Goal: Transaction & Acquisition: Purchase product/service

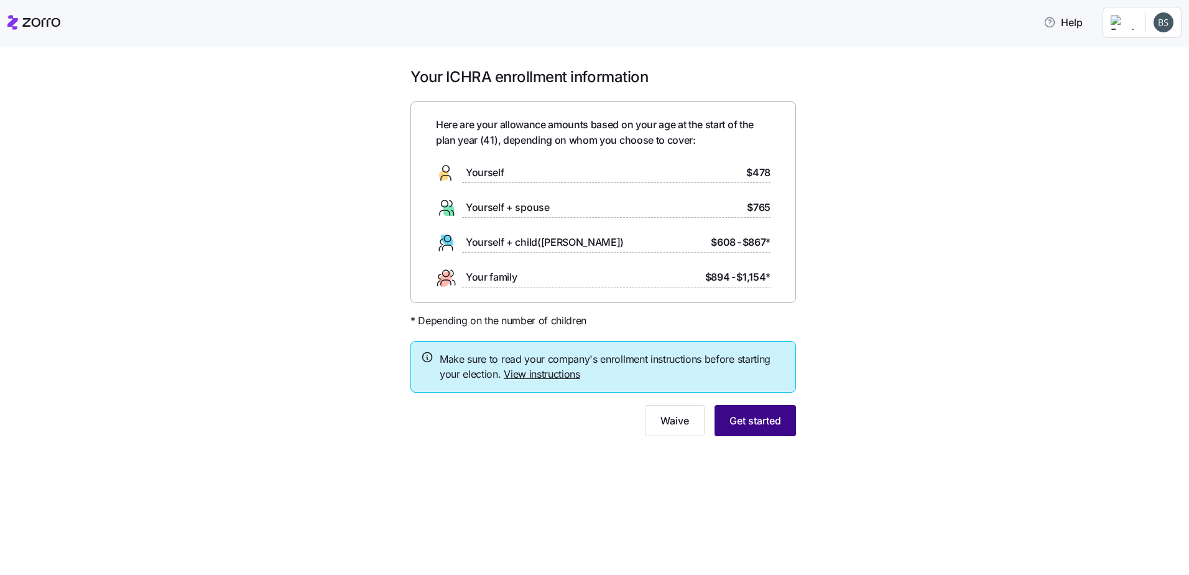
click at [590, 248] on button "Get started" at bounding box center [755, 420] width 81 height 31
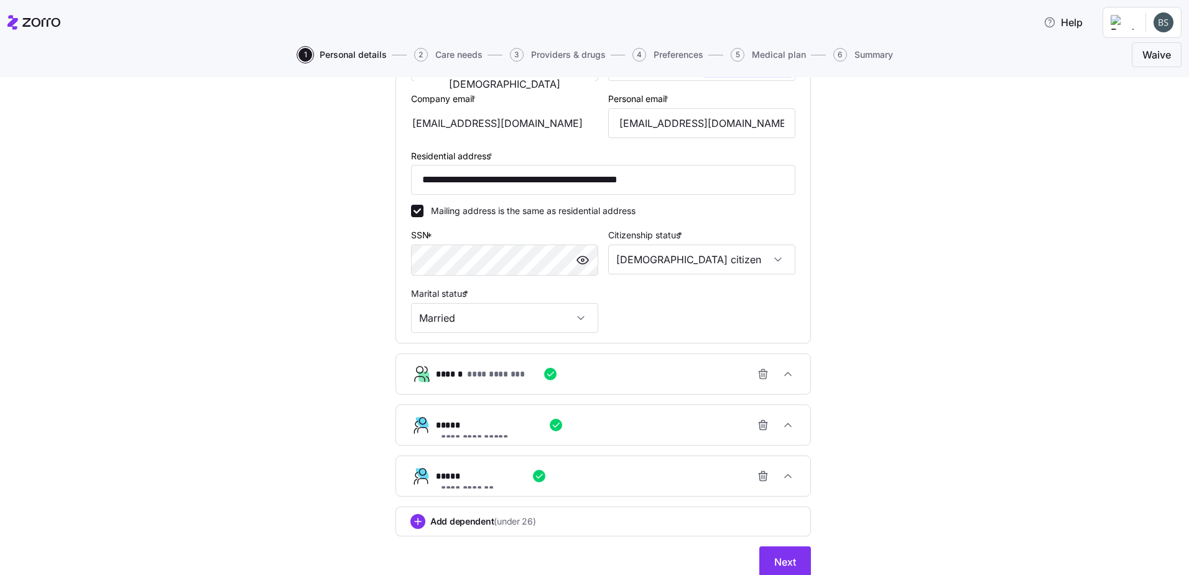
scroll to position [338, 0]
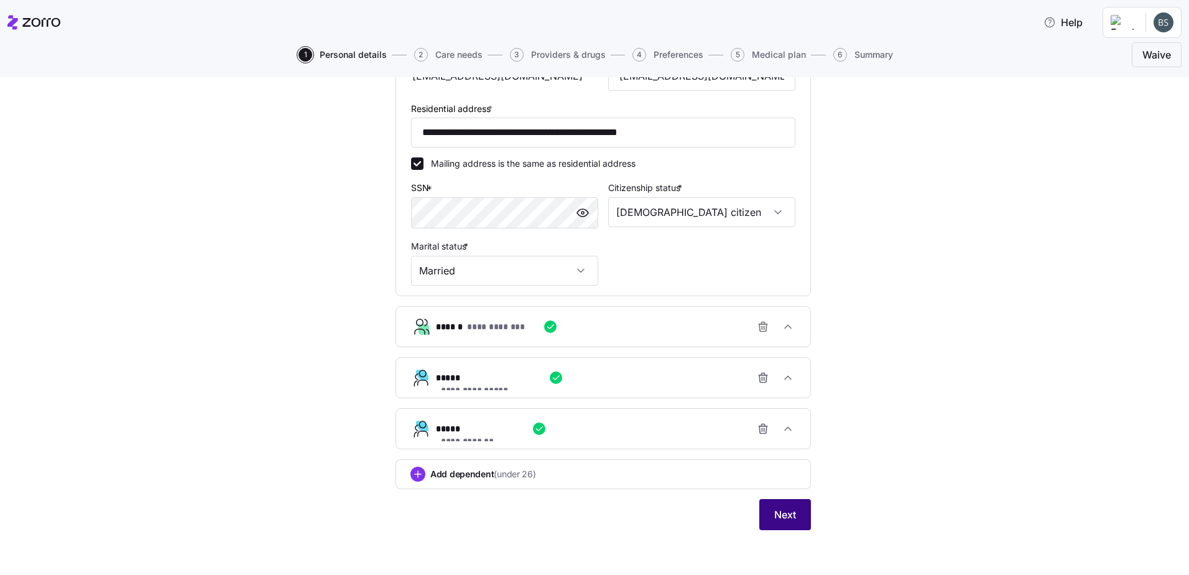
click at [590, 248] on button "Next" at bounding box center [785, 514] width 52 height 31
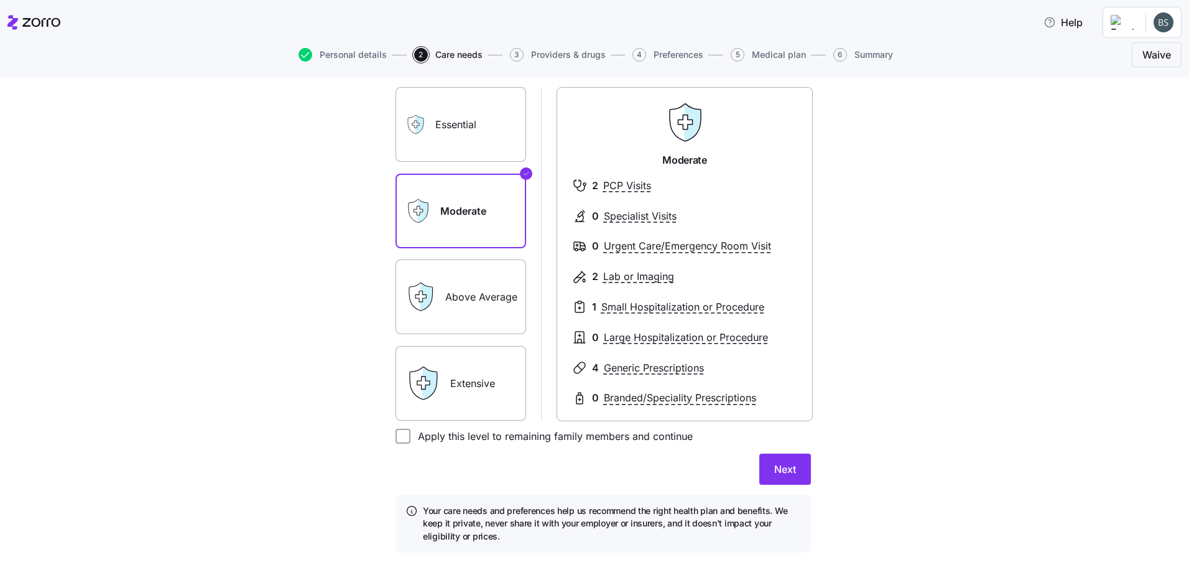
scroll to position [119, 0]
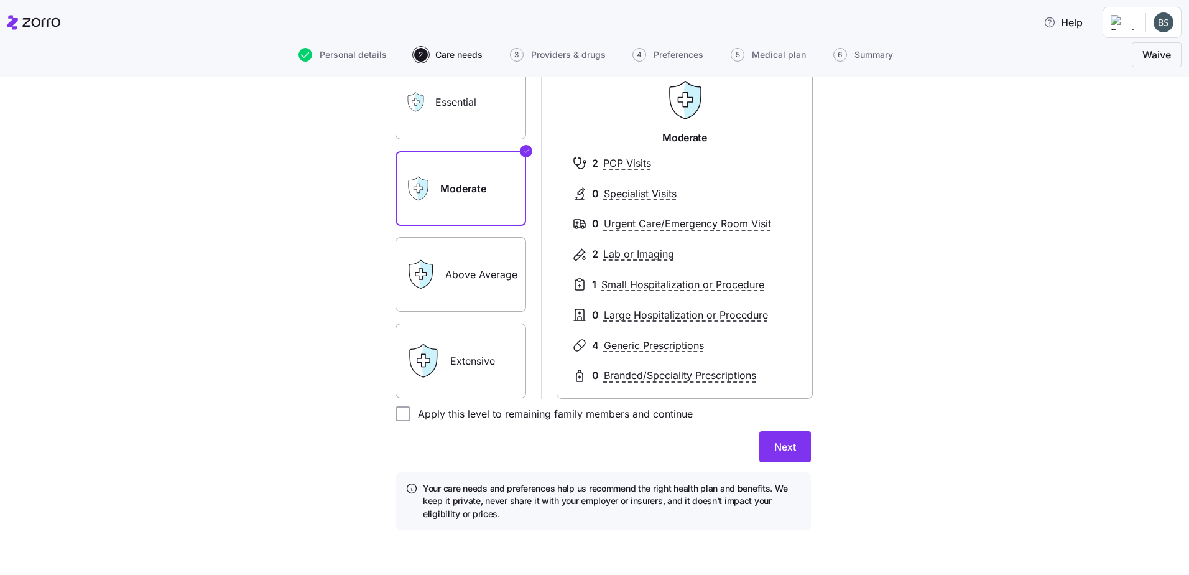
click at [413, 248] on label "Apply this level to remaining family members and continue" at bounding box center [552, 413] width 282 height 15
click at [411, 248] on input "Apply this level to remaining family members and continue" at bounding box center [403, 413] width 15 height 15
checkbox input "true"
click at [590, 248] on button "Next" at bounding box center [785, 446] width 52 height 31
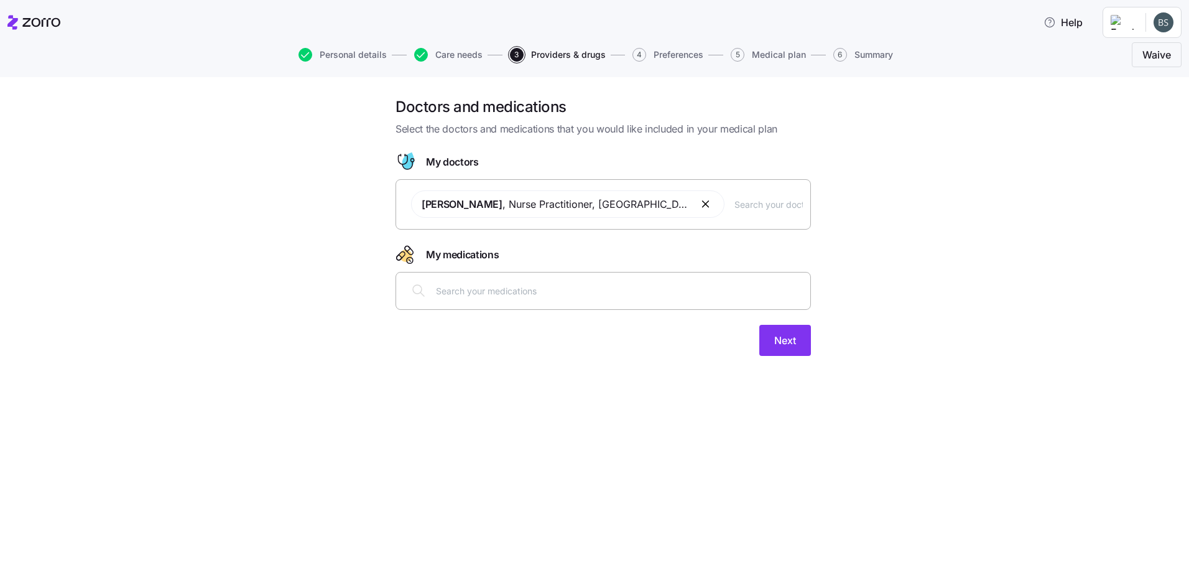
click at [494, 248] on input "text" at bounding box center [619, 291] width 367 height 14
type input "sem"
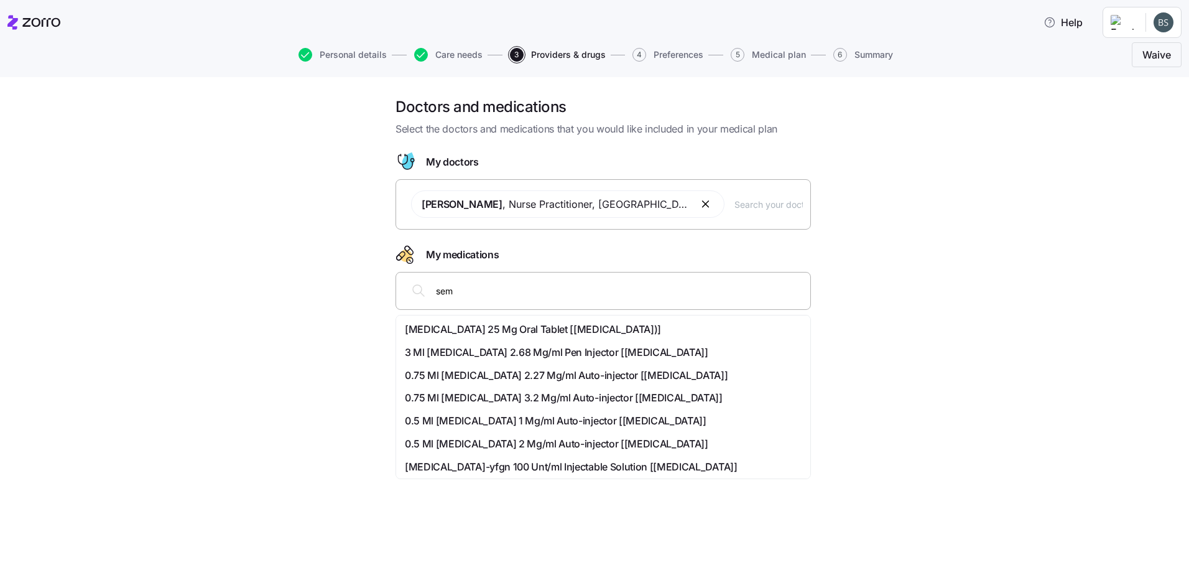
click at [490, 248] on span "3 Ml [MEDICAL_DATA] 2.68 Mg/ml Pen Injector [[MEDICAL_DATA]]" at bounding box center [557, 353] width 304 height 16
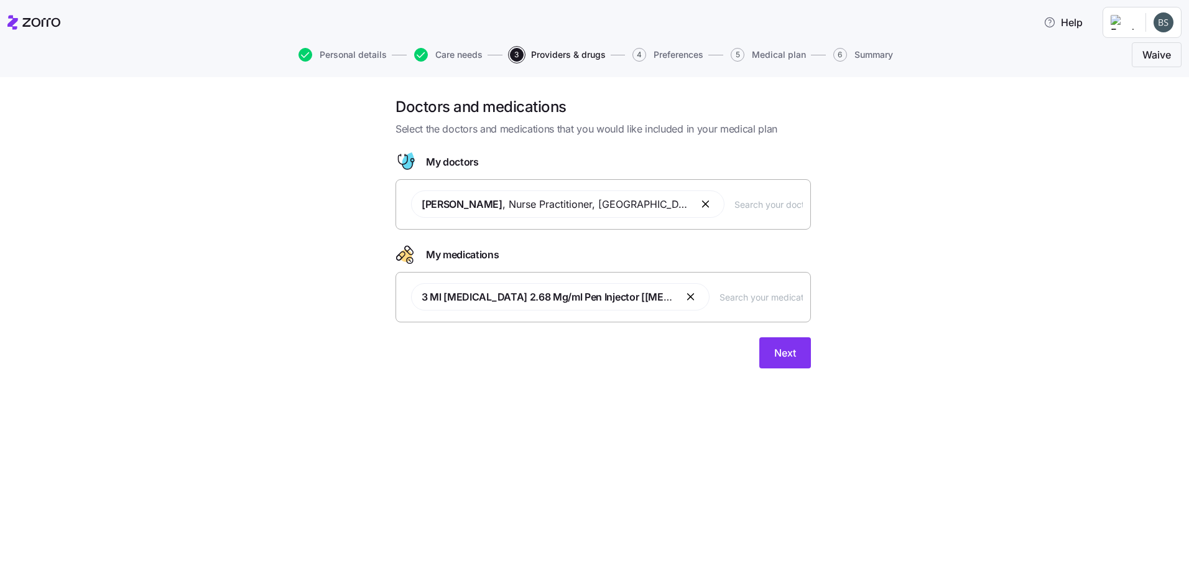
click at [590, 248] on input "text" at bounding box center [761, 297] width 83 height 14
type input "ozemp"
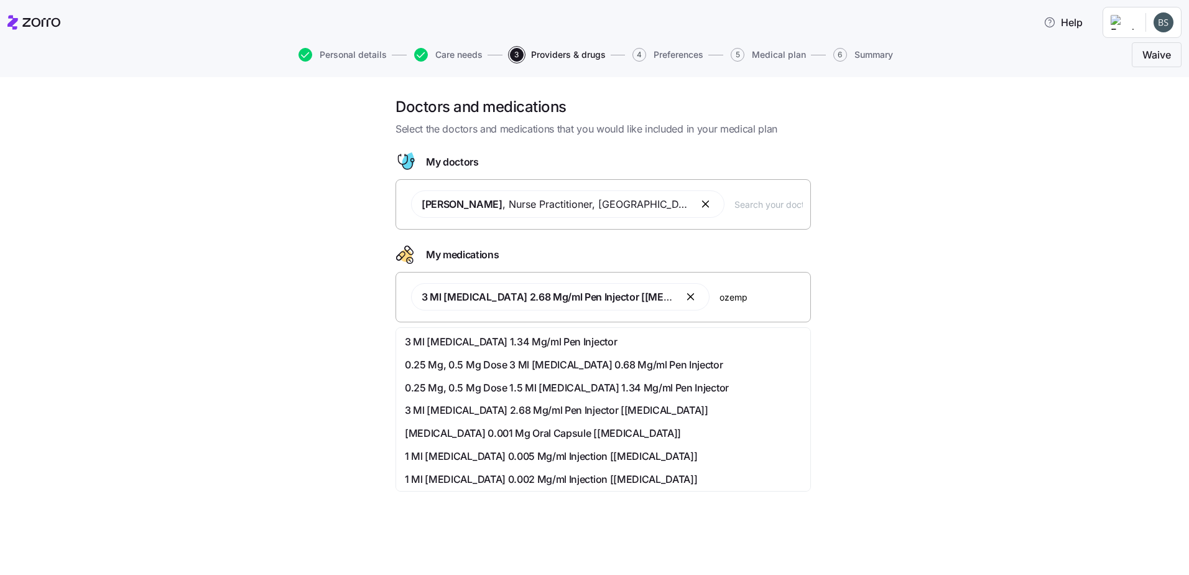
click at [524, 248] on span "3 Ml [MEDICAL_DATA] 1.34 Mg/ml Pen Injector" at bounding box center [511, 342] width 212 height 16
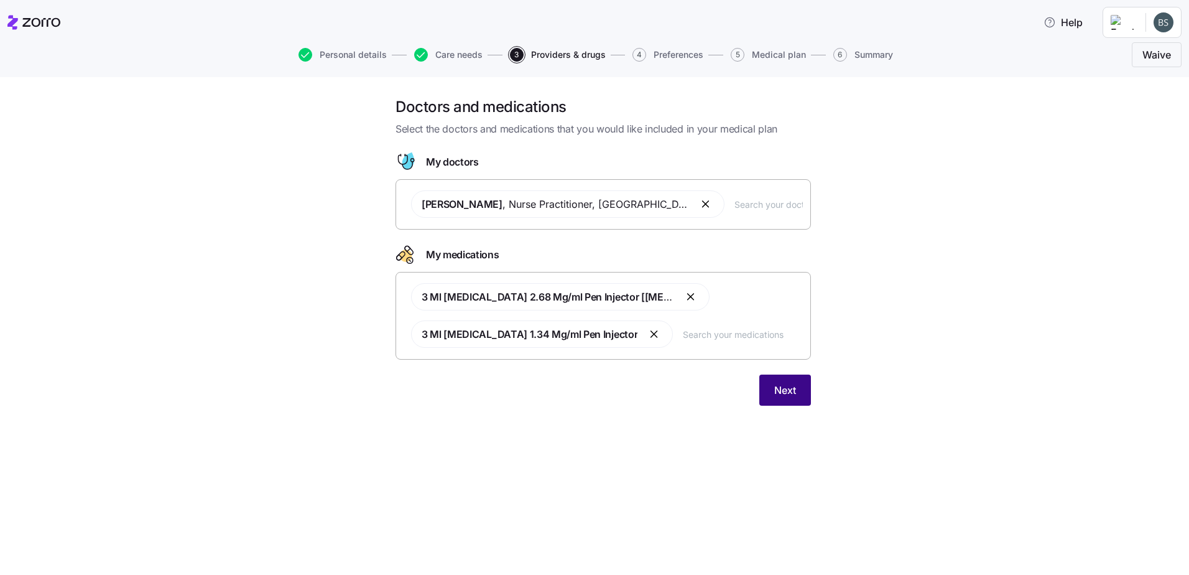
click at [590, 248] on span "Next" at bounding box center [785, 390] width 22 height 15
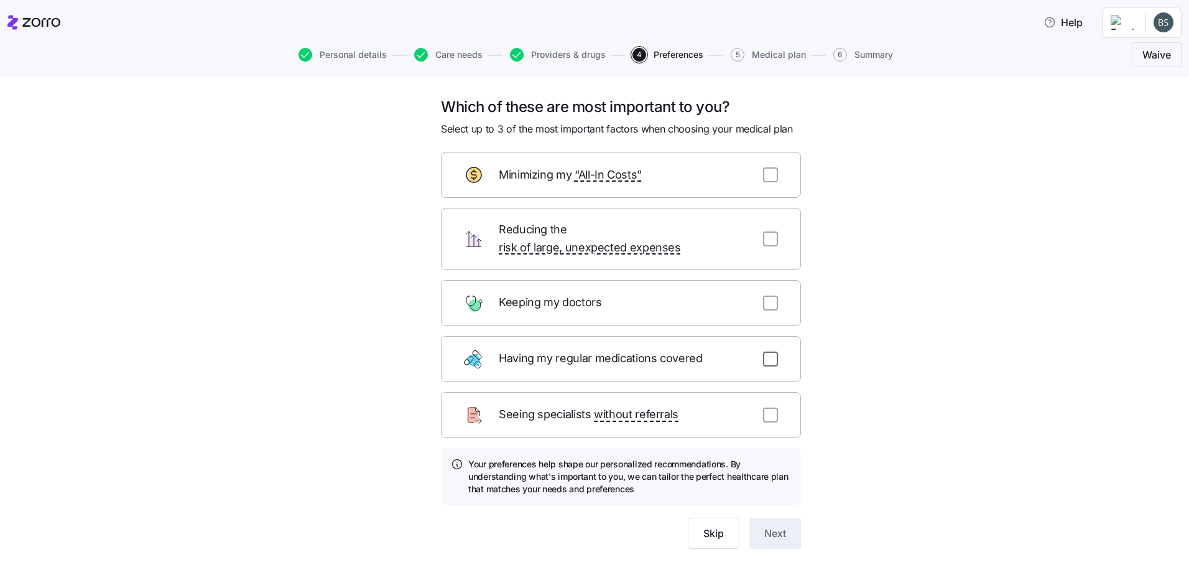
click at [590, 248] on input "checkbox" at bounding box center [770, 358] width 15 height 15
checkbox input "true"
click at [590, 248] on button "Next" at bounding box center [775, 532] width 52 height 31
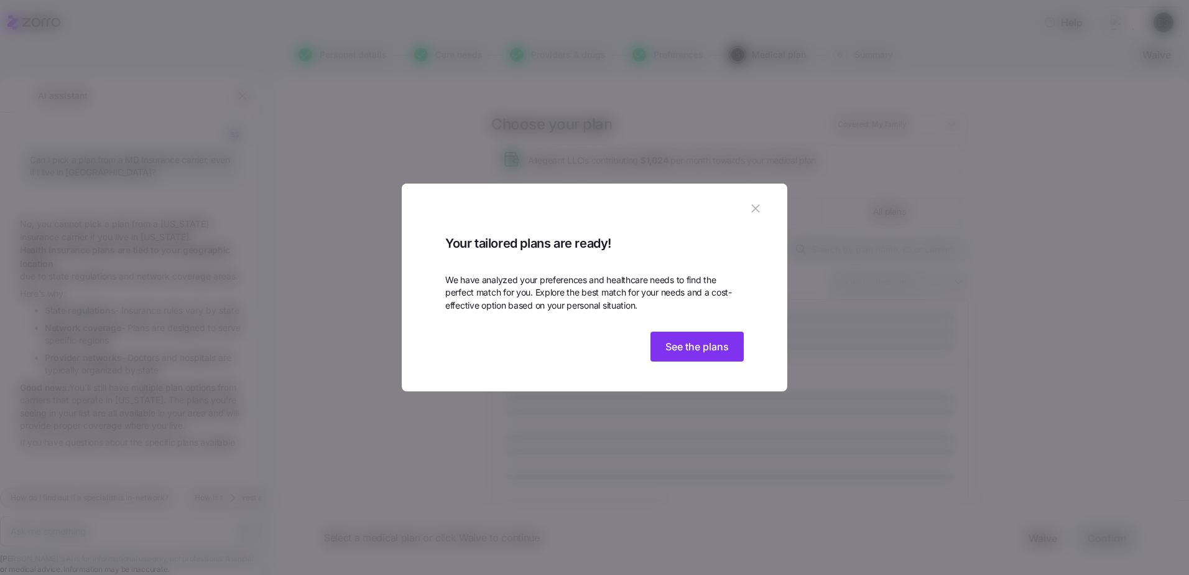
scroll to position [55, 0]
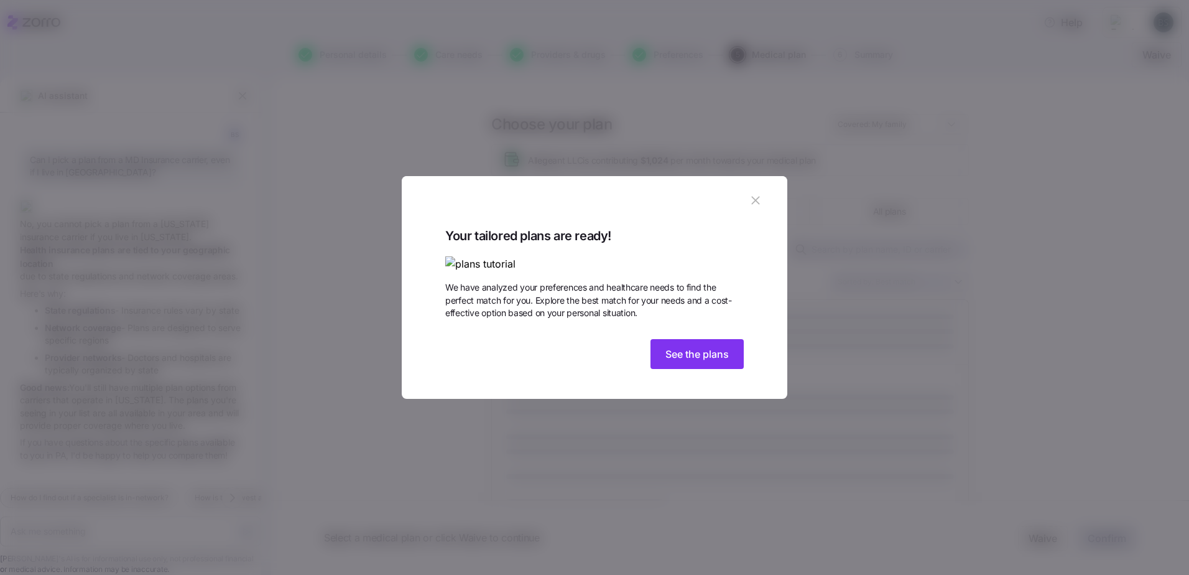
click at [590, 248] on button "See the plans" at bounding box center [697, 354] width 93 height 30
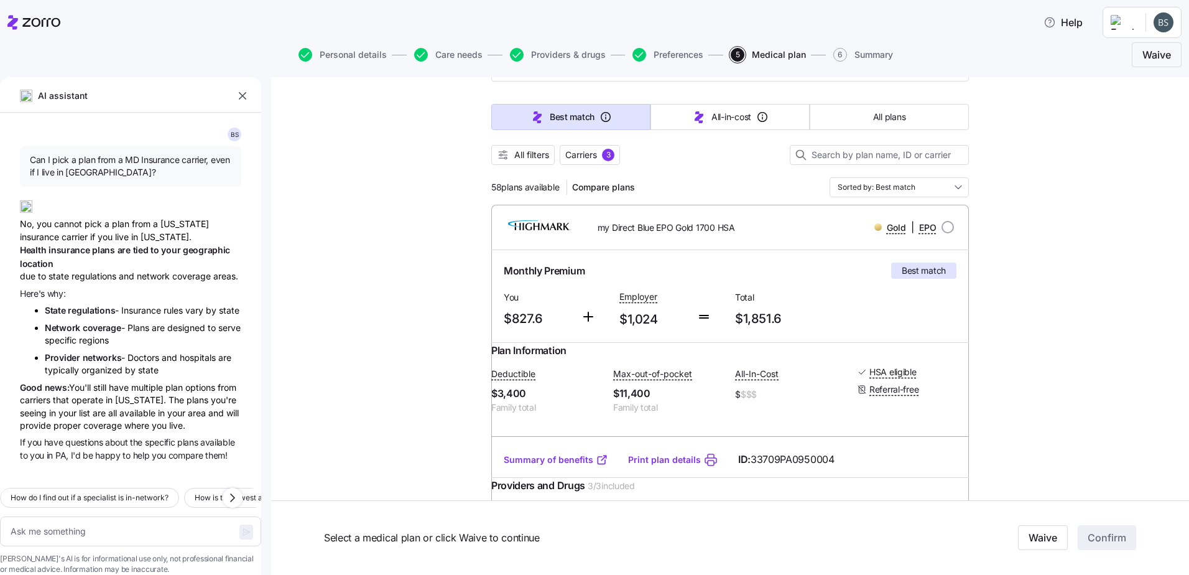
scroll to position [0, 0]
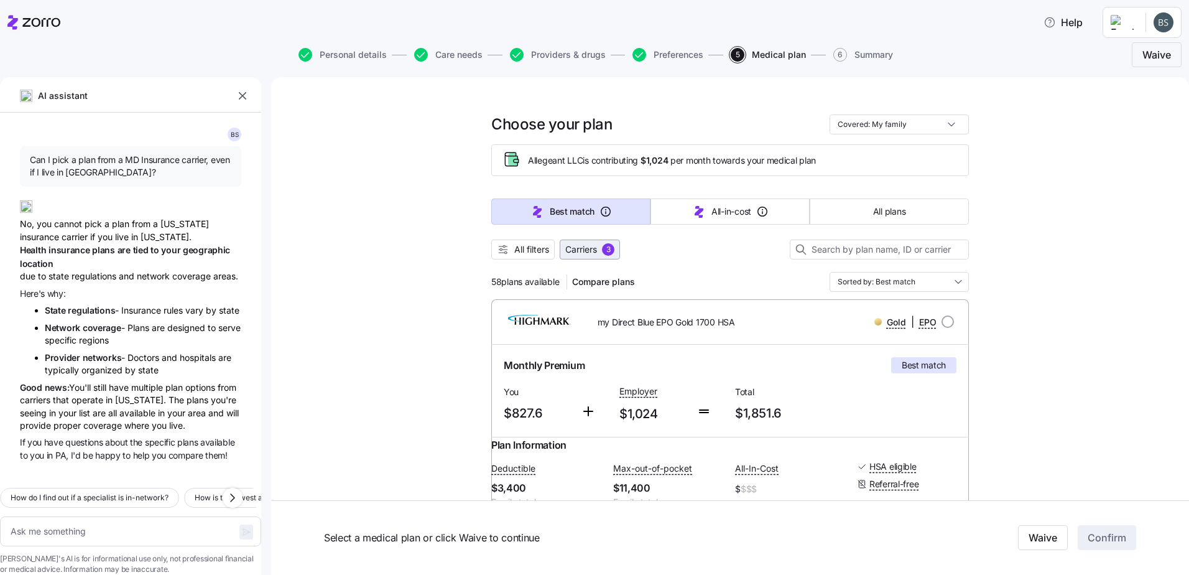
click at [590, 247] on span "Carriers 3" at bounding box center [589, 249] width 49 height 12
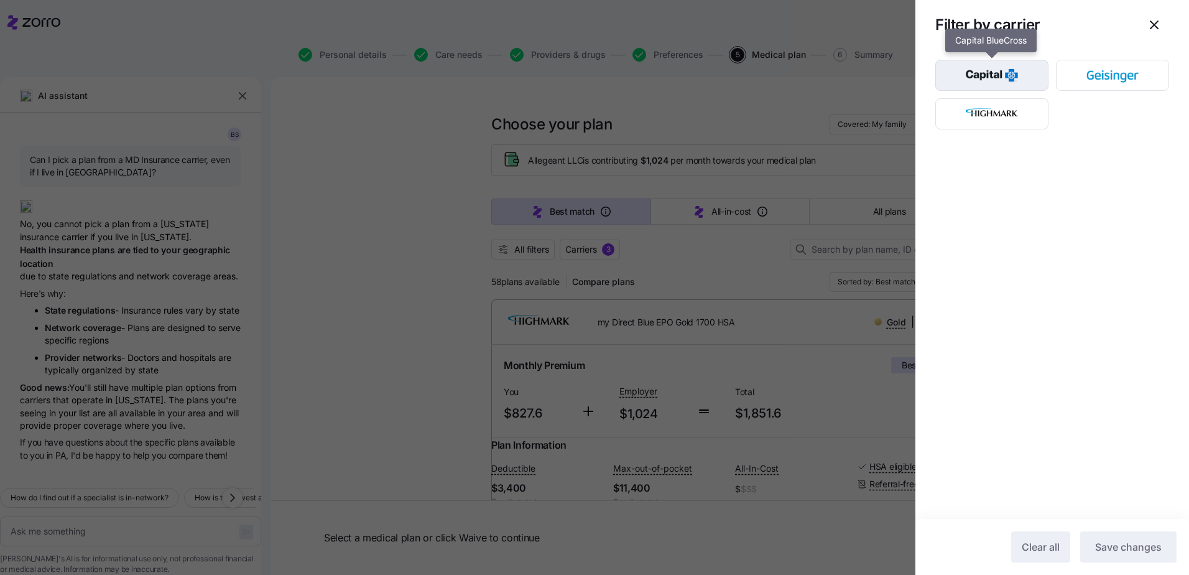
click at [590, 73] on img "button" at bounding box center [992, 75] width 91 height 25
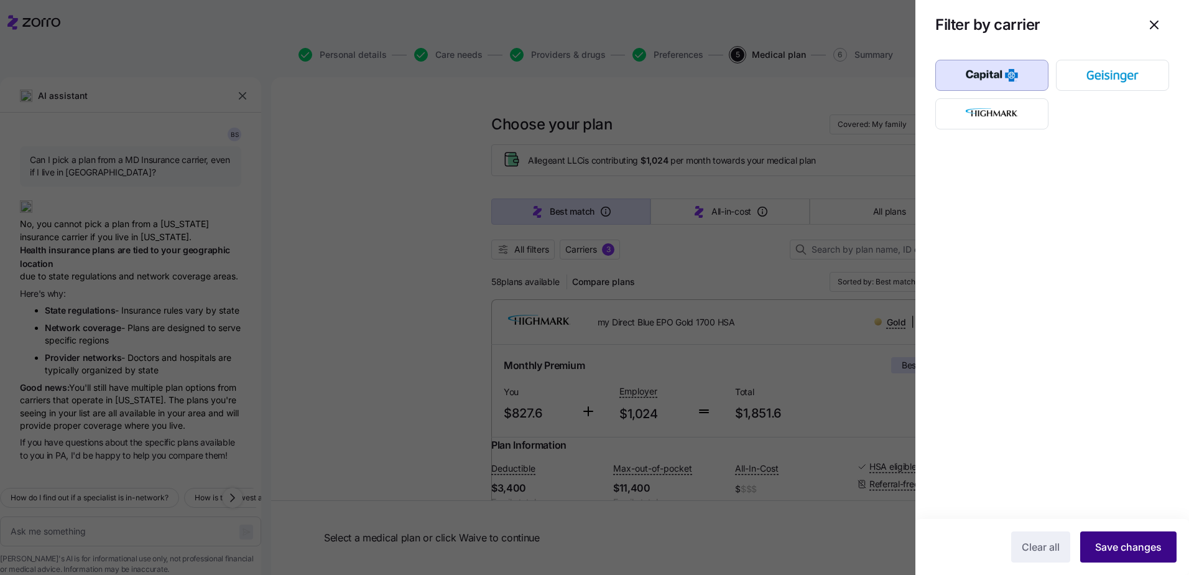
click at [590, 248] on button "Save changes" at bounding box center [1128, 546] width 96 height 31
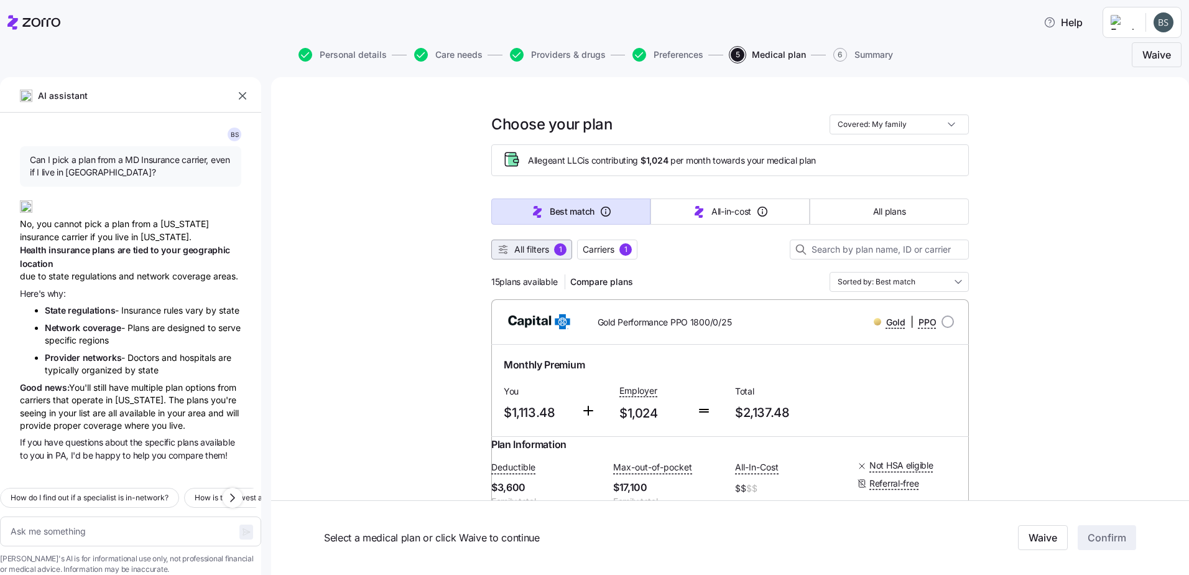
click at [522, 241] on button "All filters 1" at bounding box center [531, 249] width 81 height 20
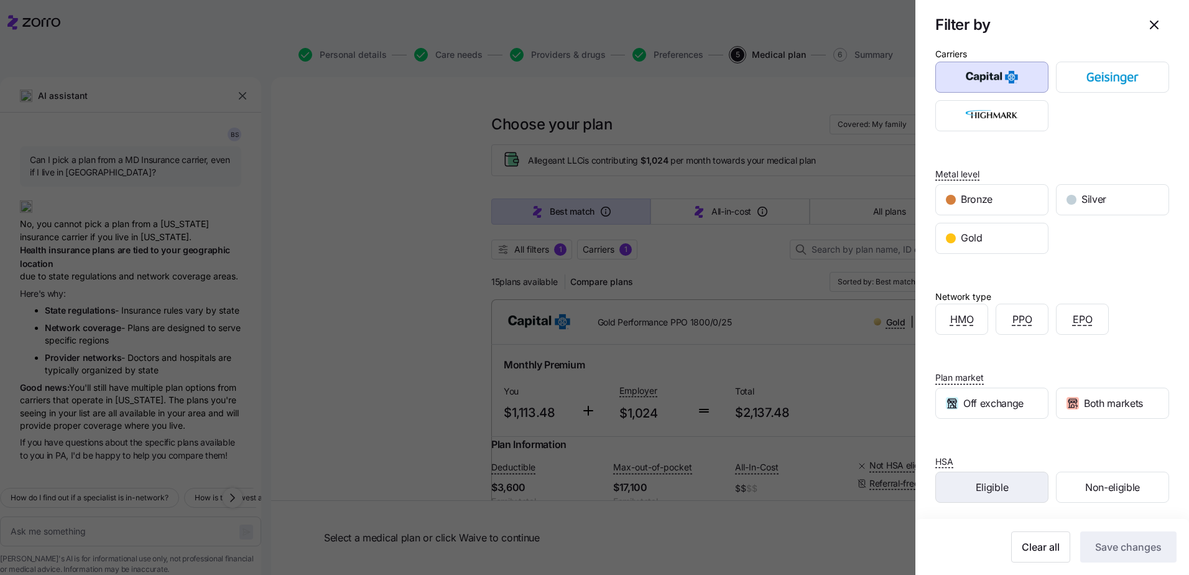
scroll to position [17, 0]
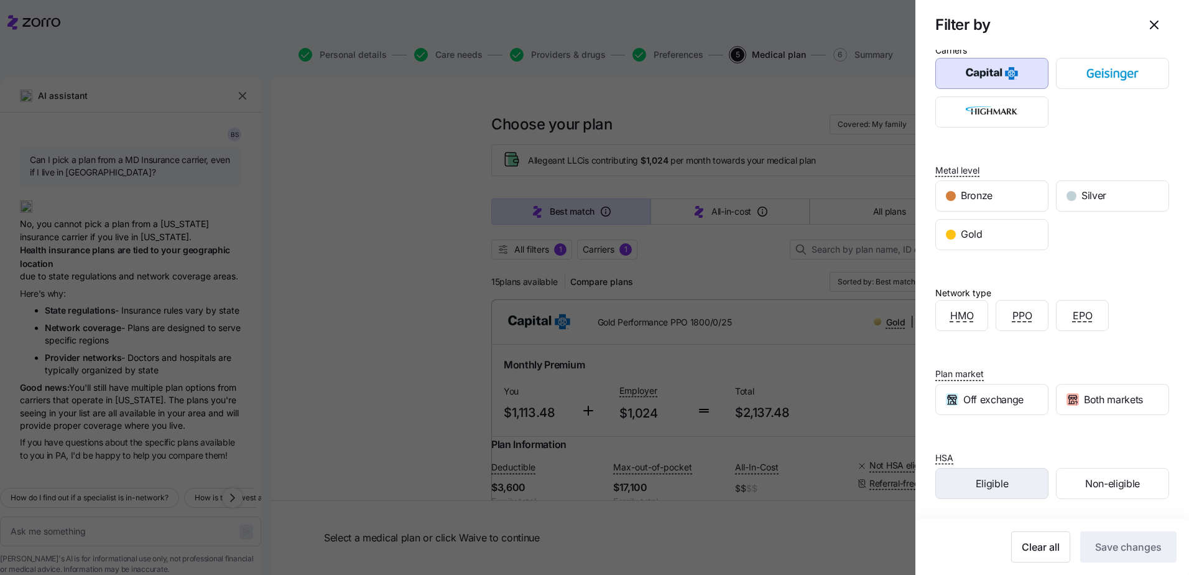
click at [590, 248] on div "Eligible" at bounding box center [992, 483] width 112 height 30
click at [590, 248] on span "Save changes" at bounding box center [1128, 546] width 67 height 15
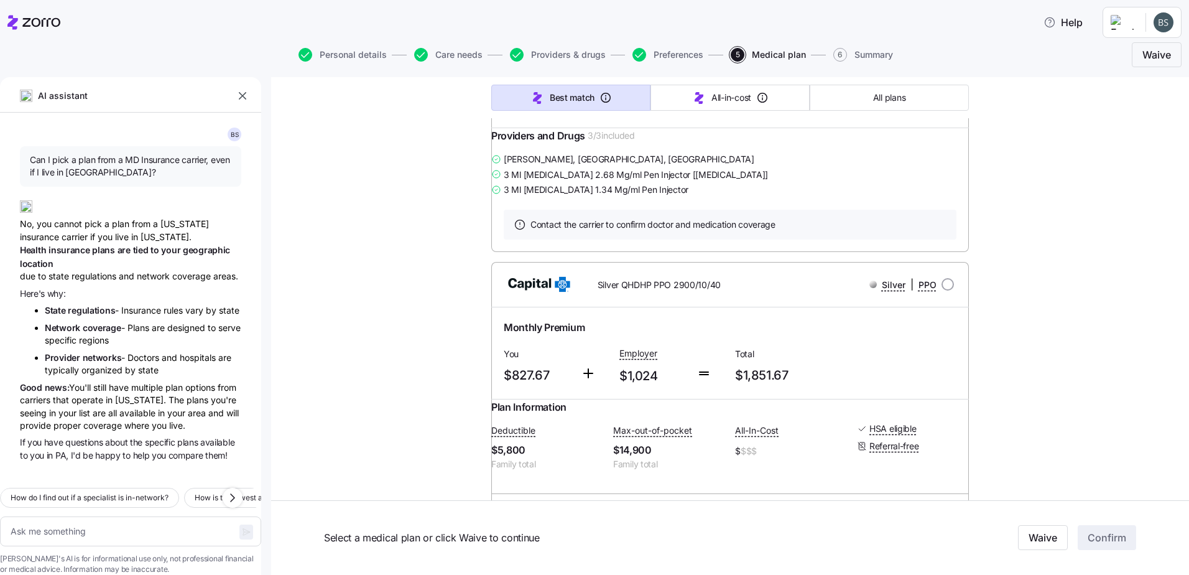
scroll to position [456, 0]
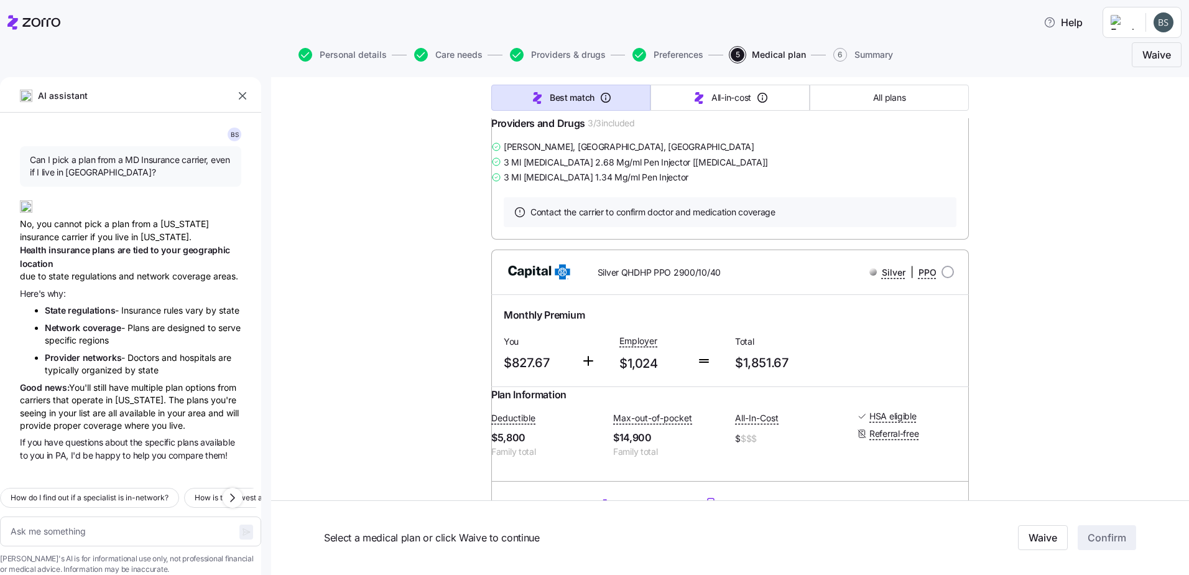
click at [253, 99] on div "AI assistant" at bounding box center [130, 100] width 261 height 26
click at [245, 100] on icon "button" at bounding box center [242, 96] width 12 height 12
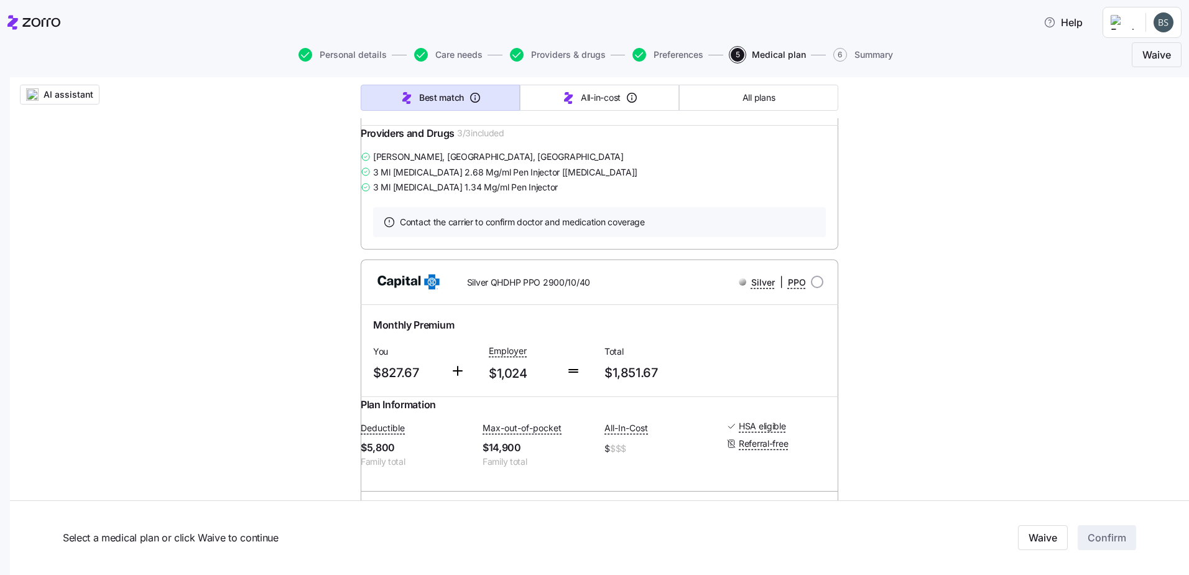
click at [590, 55] on div at bounding box center [618, 55] width 15 height 1
click at [549, 53] on span "Providers & drugs" at bounding box center [568, 54] width 75 height 9
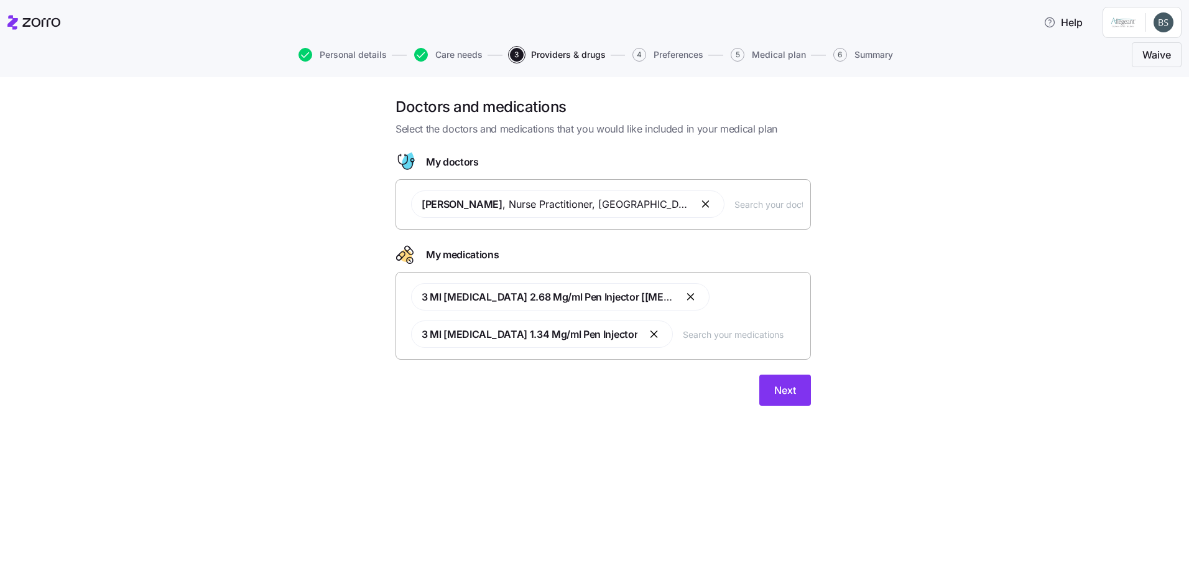
drag, startPoint x: 674, startPoint y: 300, endPoint x: 681, endPoint y: 294, distance: 8.8
click at [590, 248] on button "button" at bounding box center [691, 296] width 15 height 15
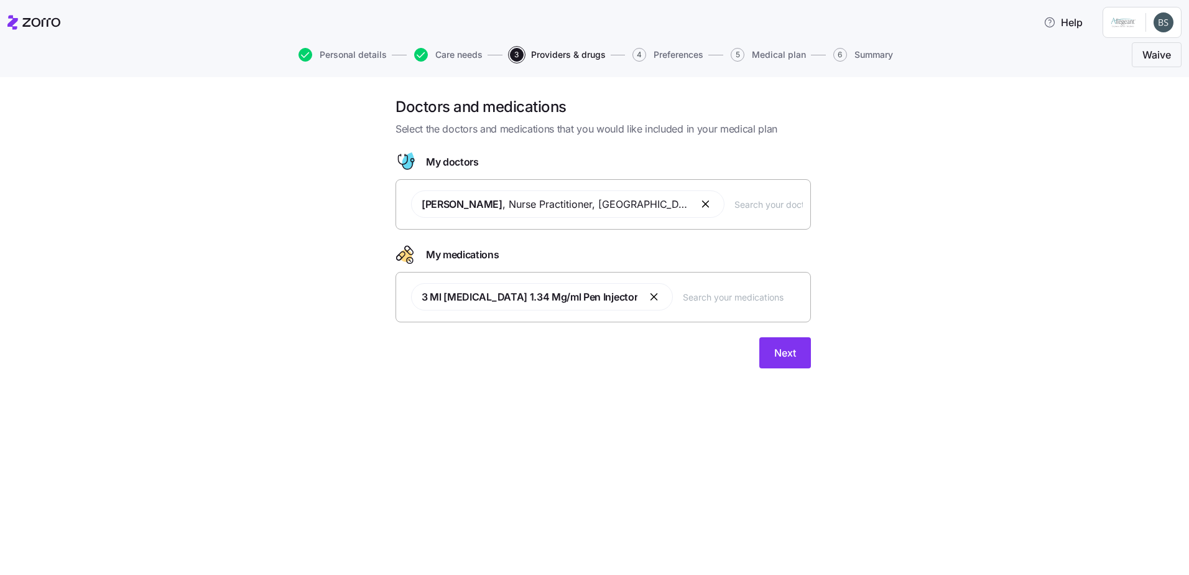
click at [590, 248] on button "button" at bounding box center [654, 296] width 15 height 15
click at [590, 248] on div at bounding box center [603, 317] width 415 height 15
click at [590, 248] on button "Next" at bounding box center [785, 340] width 52 height 31
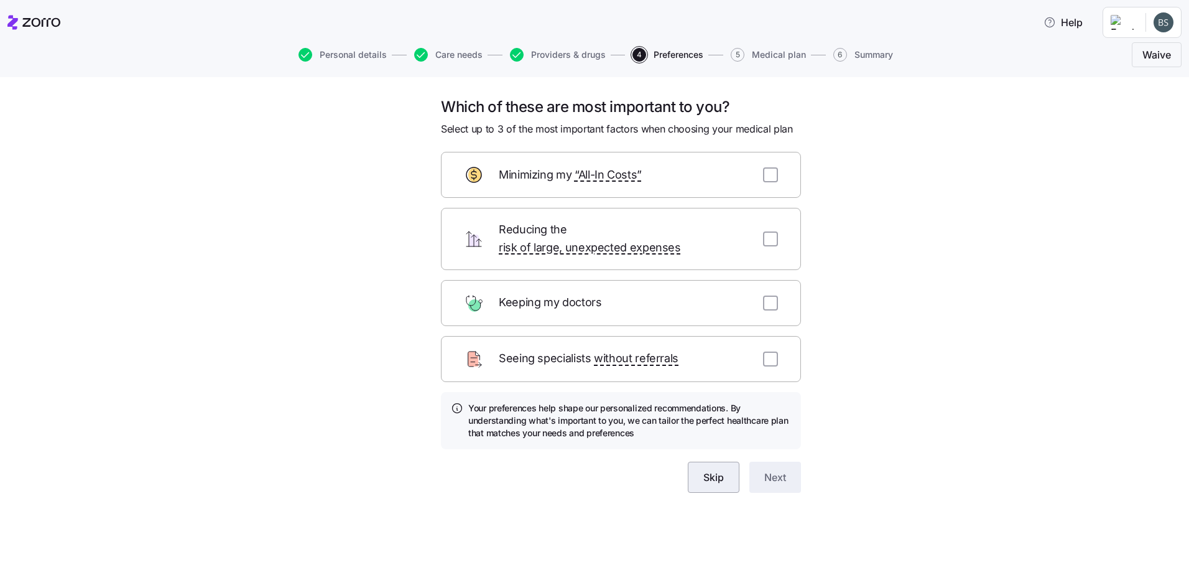
click at [590, 248] on button "Skip" at bounding box center [714, 477] width 52 height 31
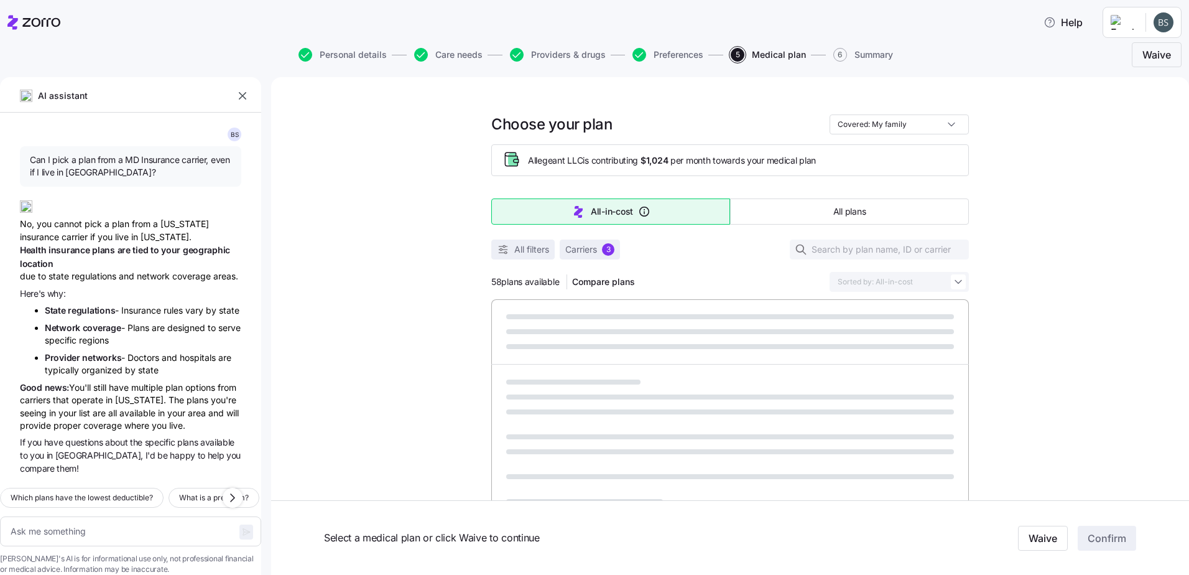
scroll to position [55, 0]
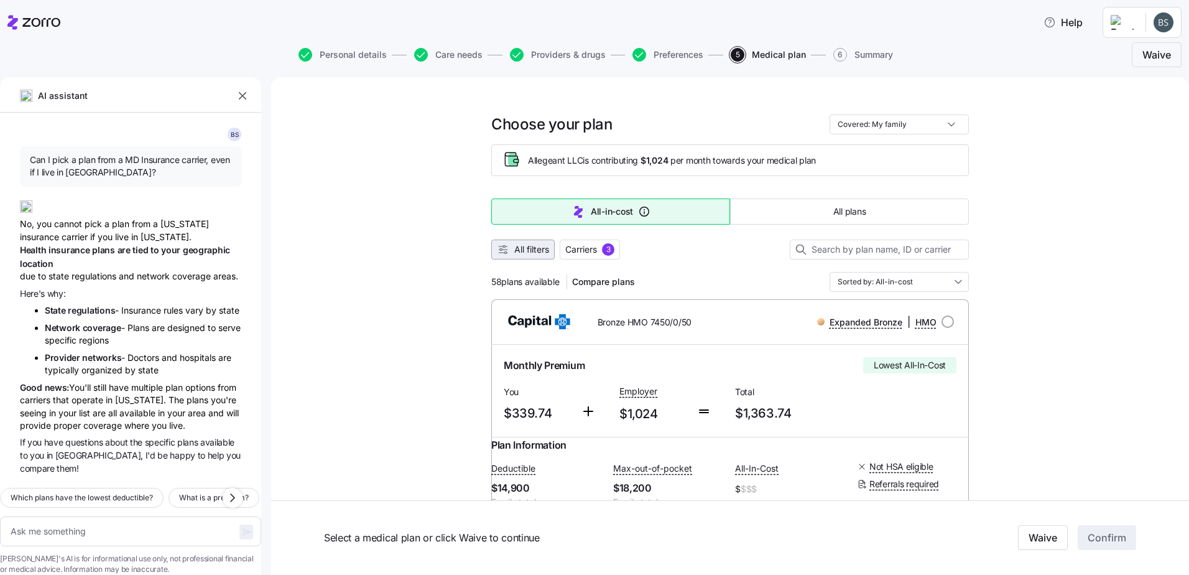
click at [514, 248] on span "All filters" at bounding box center [531, 249] width 35 height 12
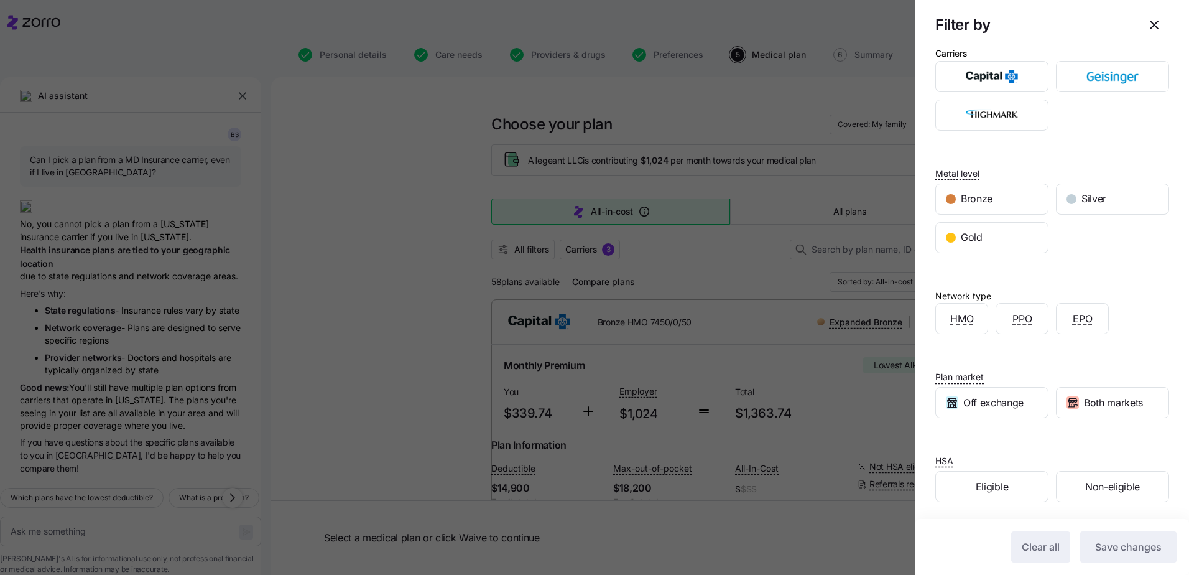
scroll to position [17, 0]
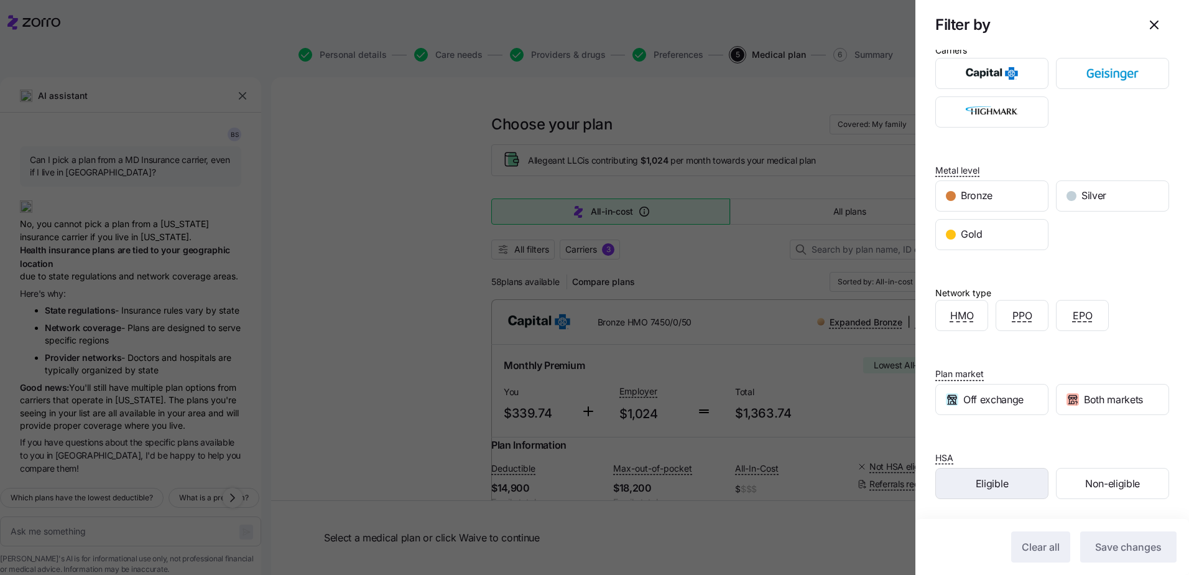
click at [590, 248] on span "Eligible" at bounding box center [992, 484] width 32 height 16
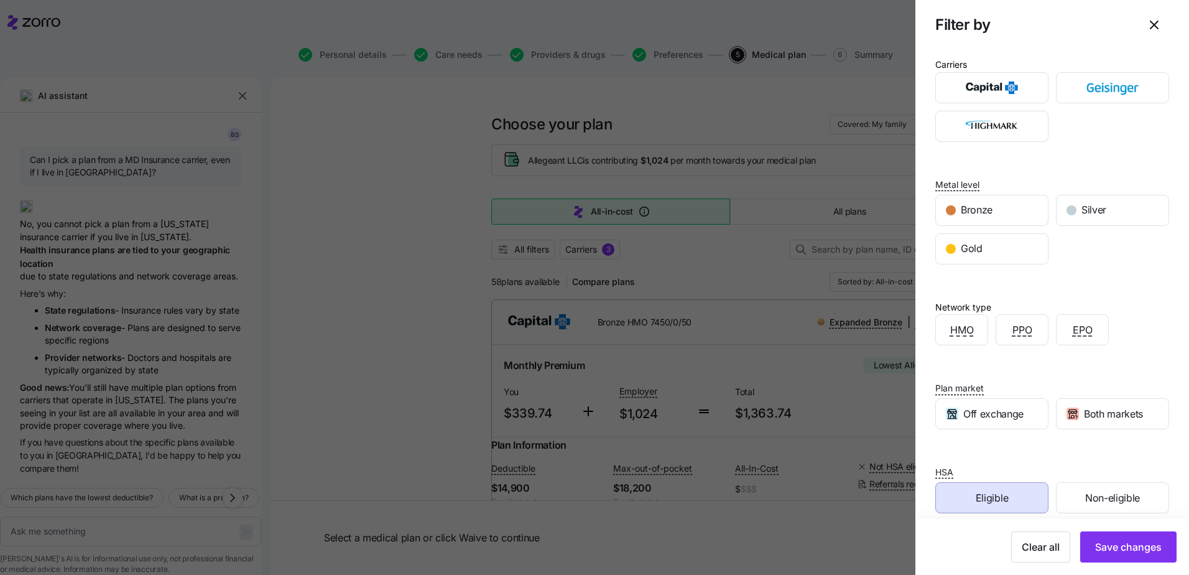
scroll to position [0, 0]
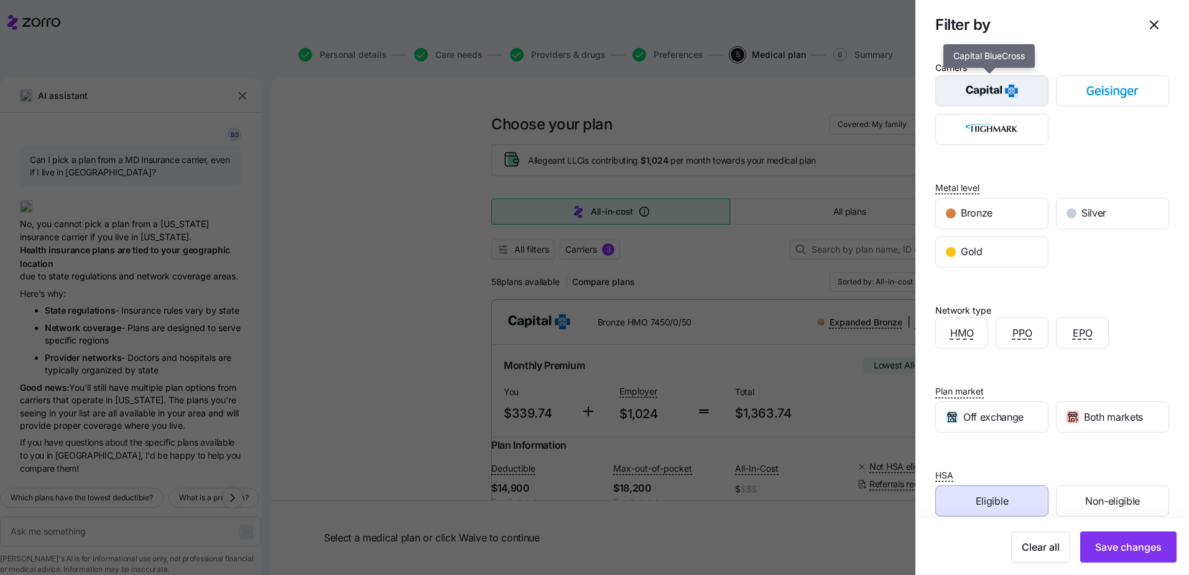
click at [590, 100] on img "button" at bounding box center [992, 90] width 91 height 25
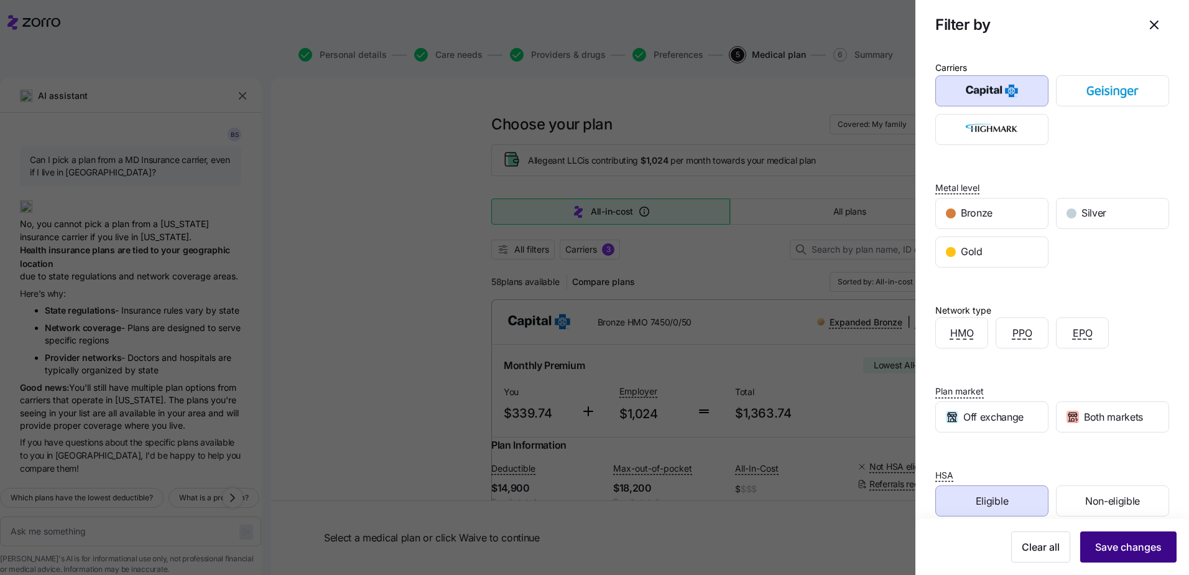
click at [590, 248] on button "Save changes" at bounding box center [1128, 546] width 96 height 31
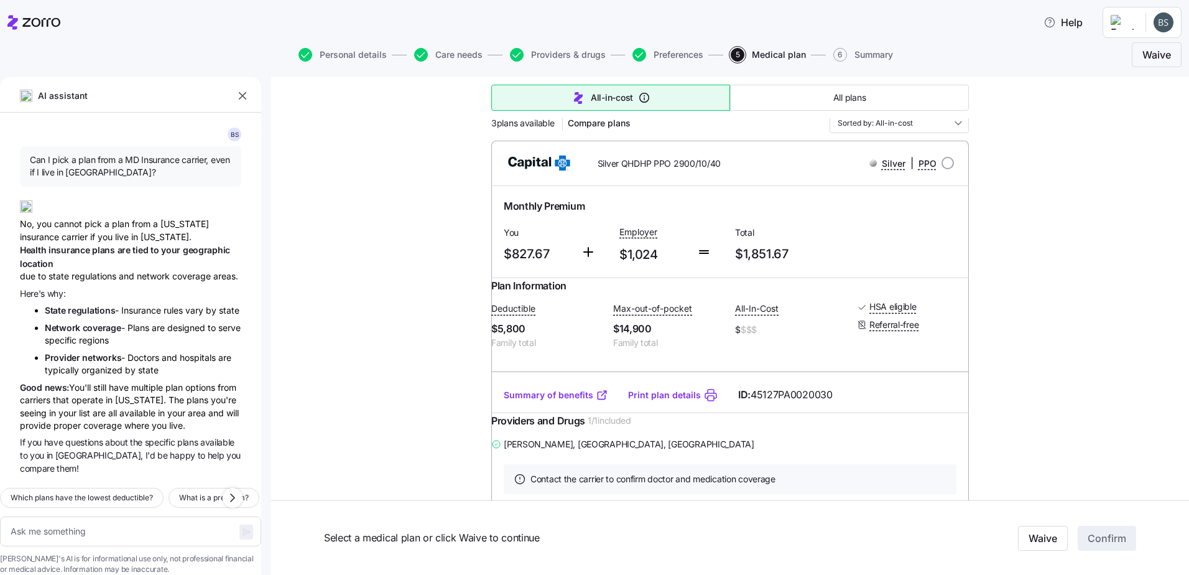
scroll to position [124, 0]
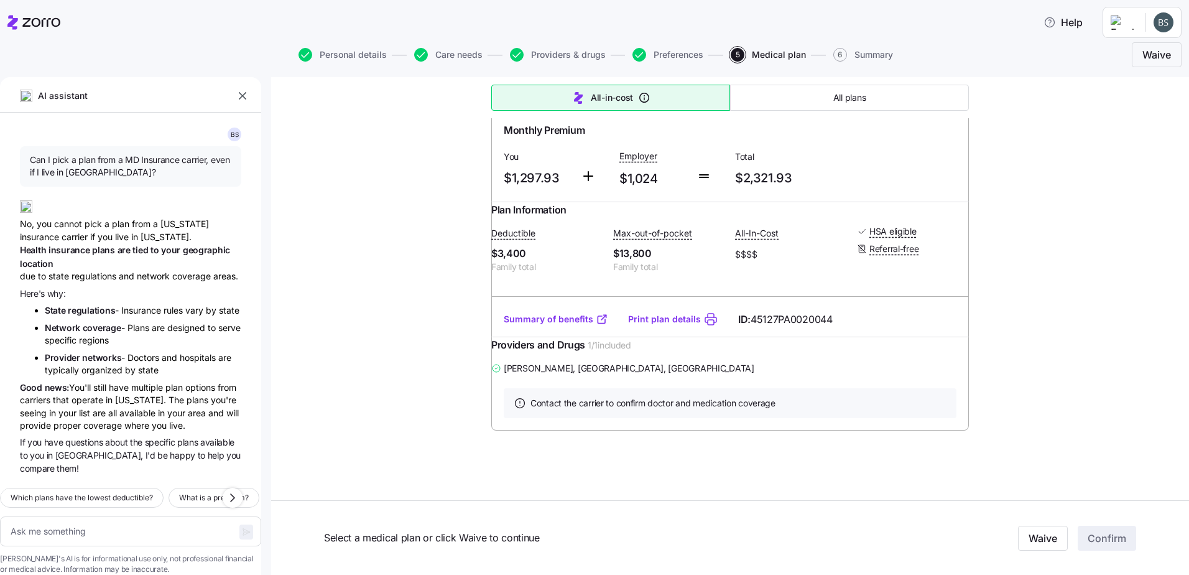
type textarea "x"
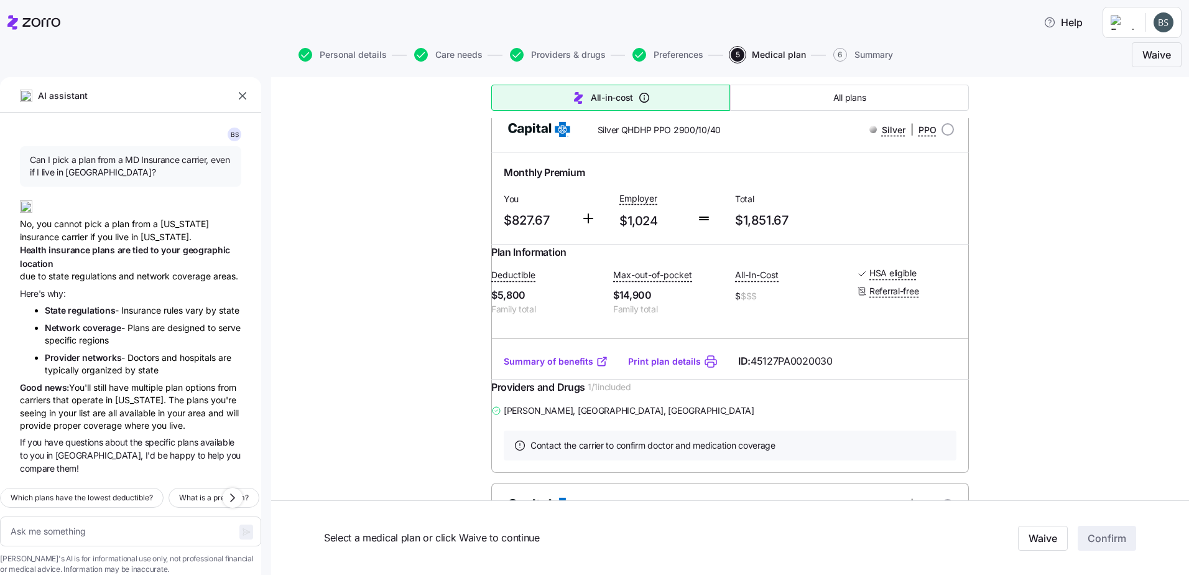
scroll to position [166, 0]
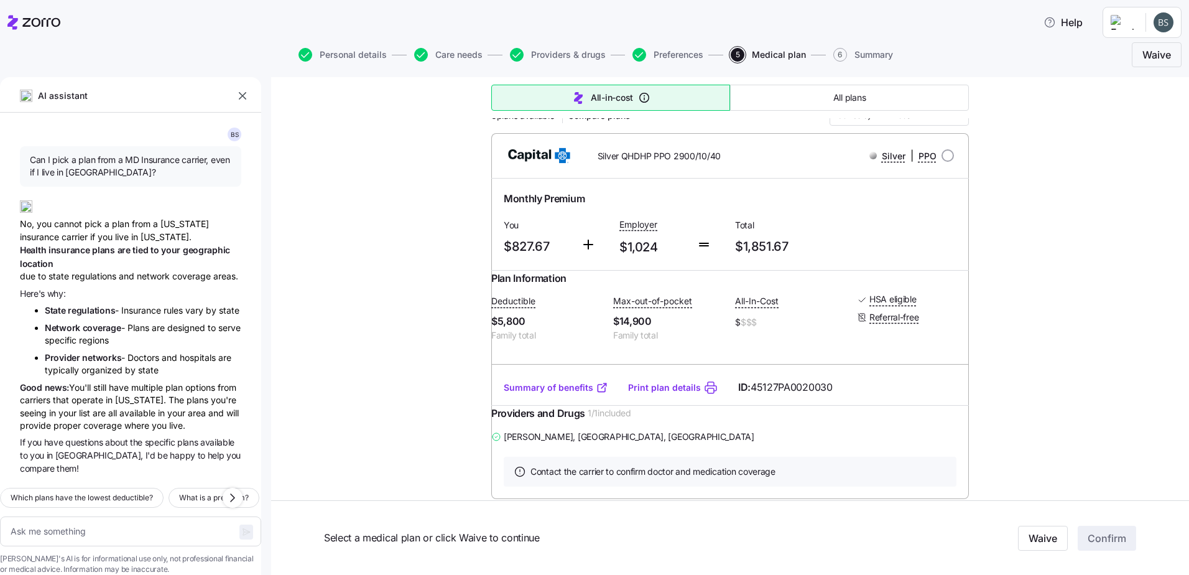
click at [546, 248] on link "Summary of benefits" at bounding box center [556, 387] width 104 height 12
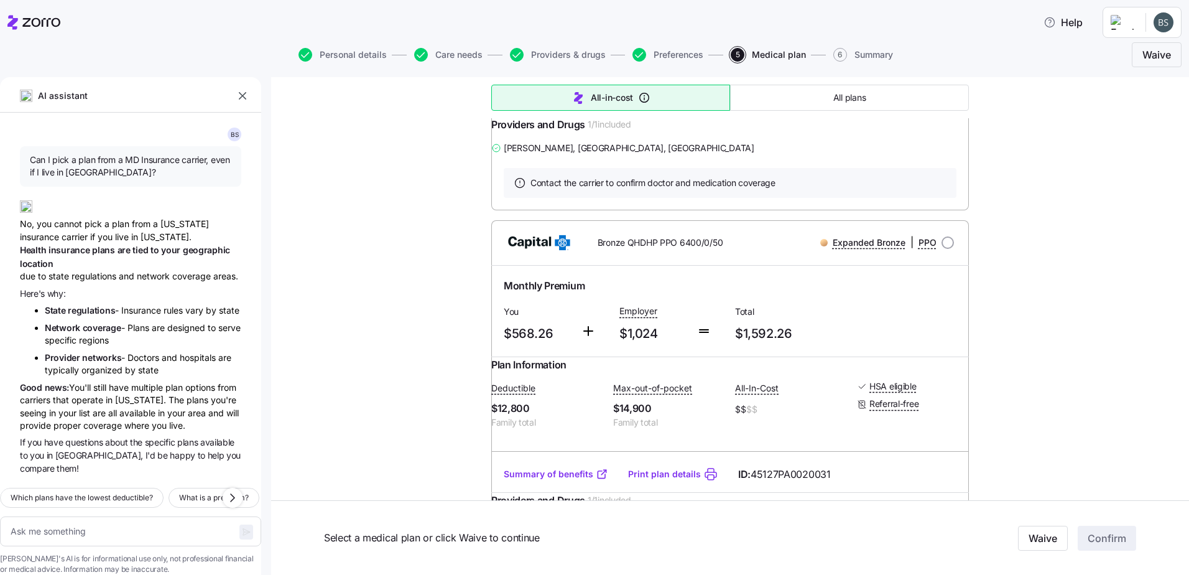
scroll to position [456, 0]
click at [236, 91] on icon "button" at bounding box center [242, 96] width 12 height 12
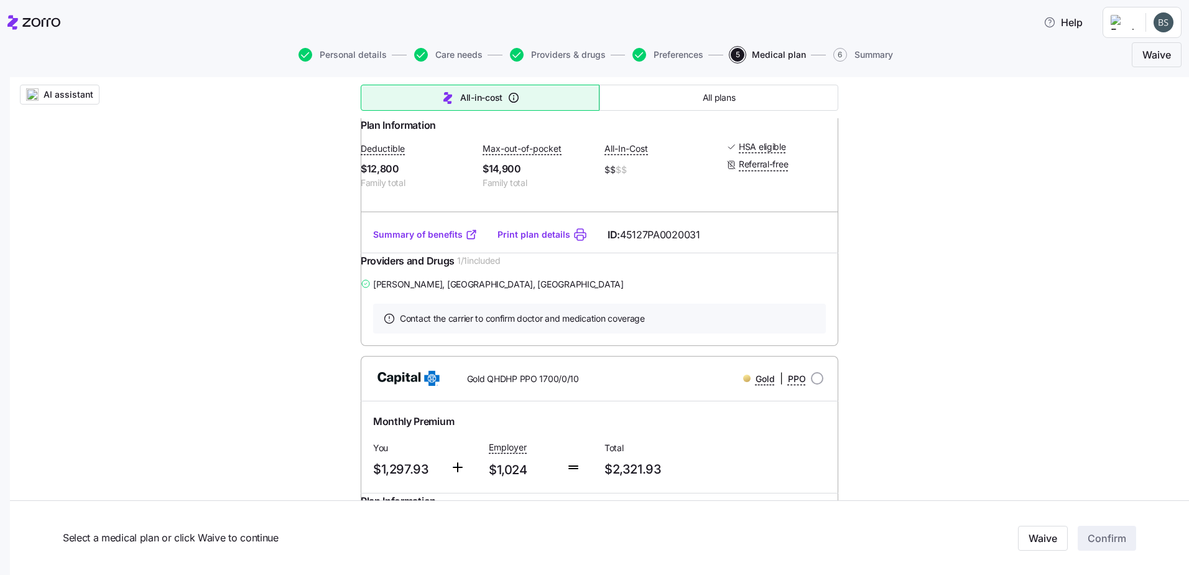
scroll to position [705, 0]
click at [438, 240] on link "Summary of benefits" at bounding box center [425, 234] width 104 height 12
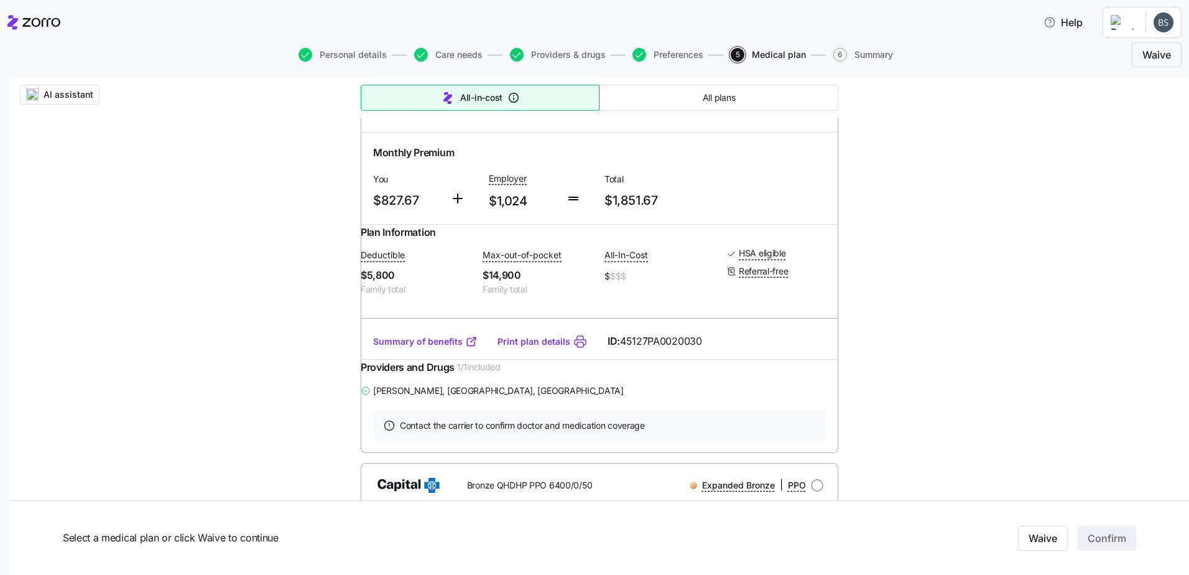
scroll to position [207, 0]
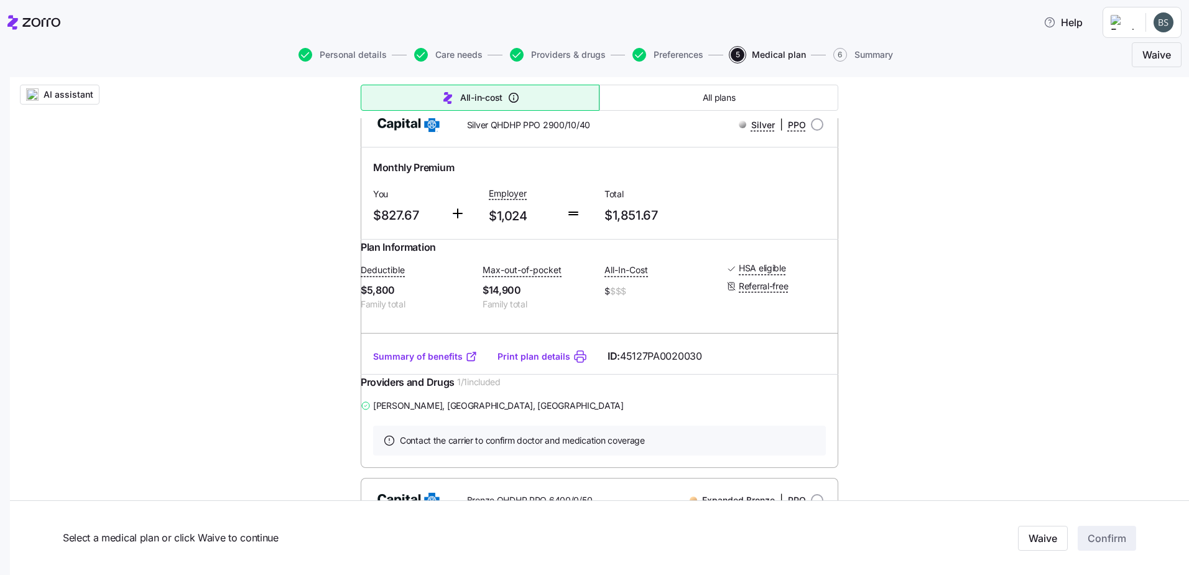
drag, startPoint x: 557, startPoint y: 54, endPoint x: 65, endPoint y: 290, distance: 545.0
click at [557, 54] on span "Providers & drugs" at bounding box center [568, 54] width 75 height 9
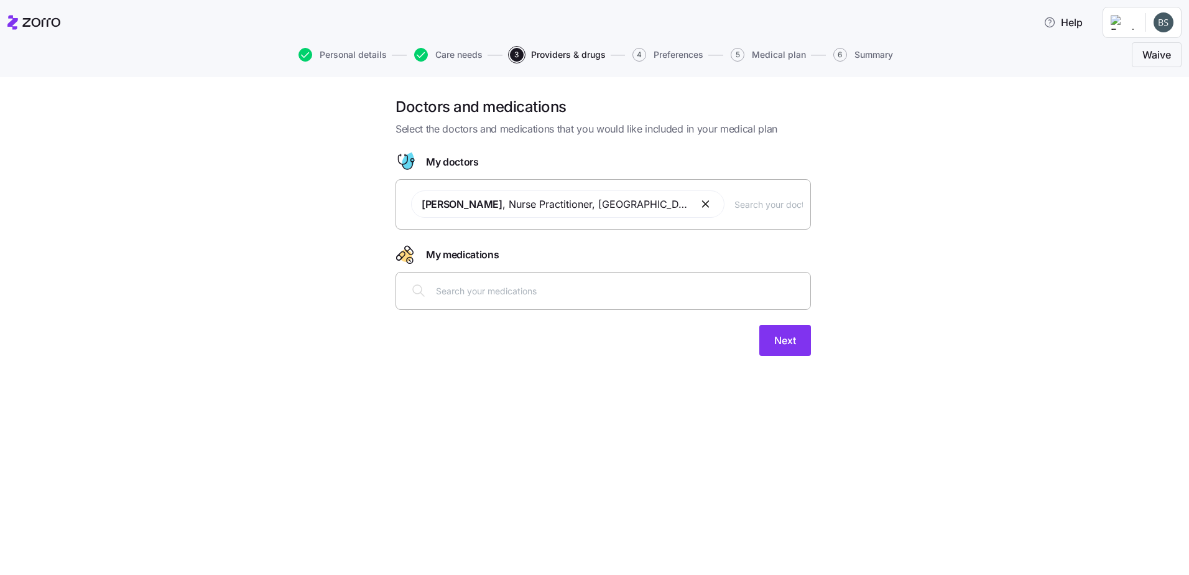
click at [590, 206] on input "text" at bounding box center [769, 204] width 68 height 14
type input "[PERSON_NAME]"
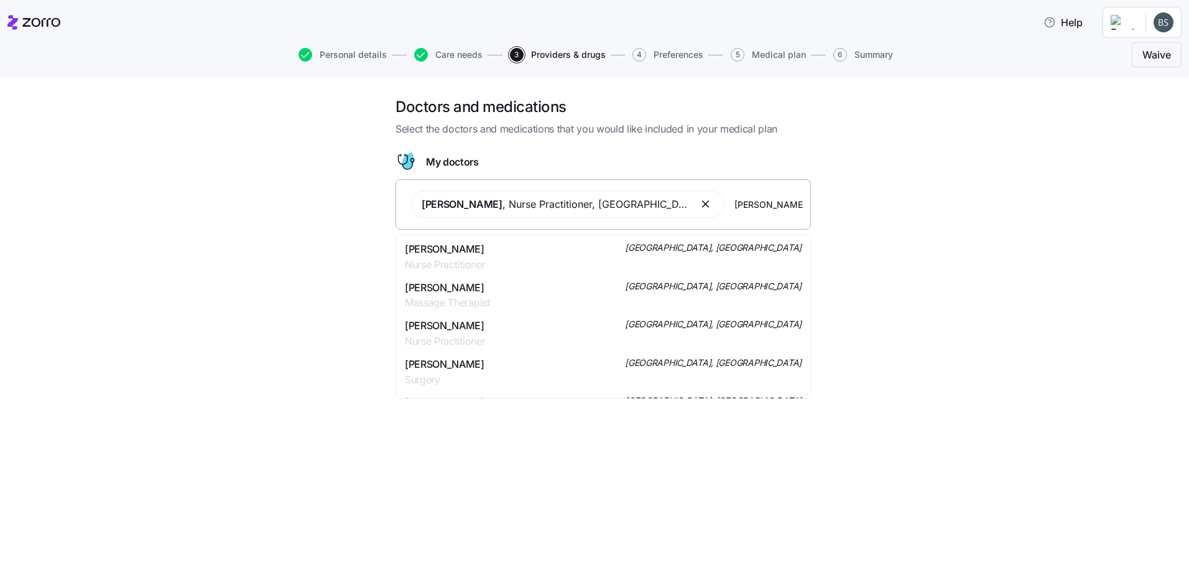
click at [485, 248] on span "Nurse Practitioner" at bounding box center [445, 265] width 80 height 16
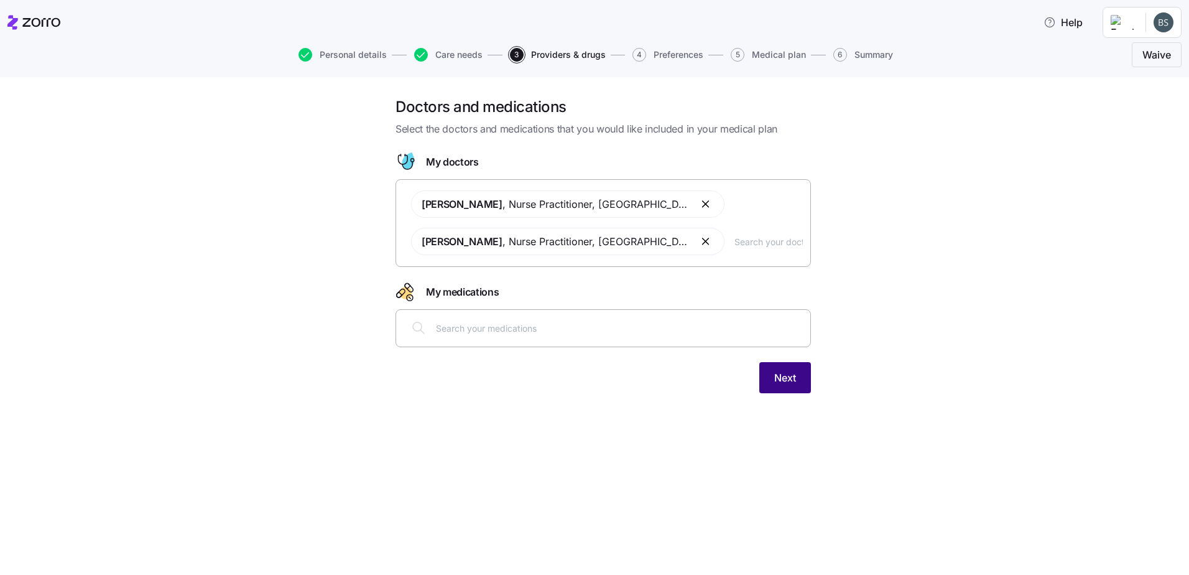
click at [590, 248] on span "Next" at bounding box center [785, 377] width 22 height 15
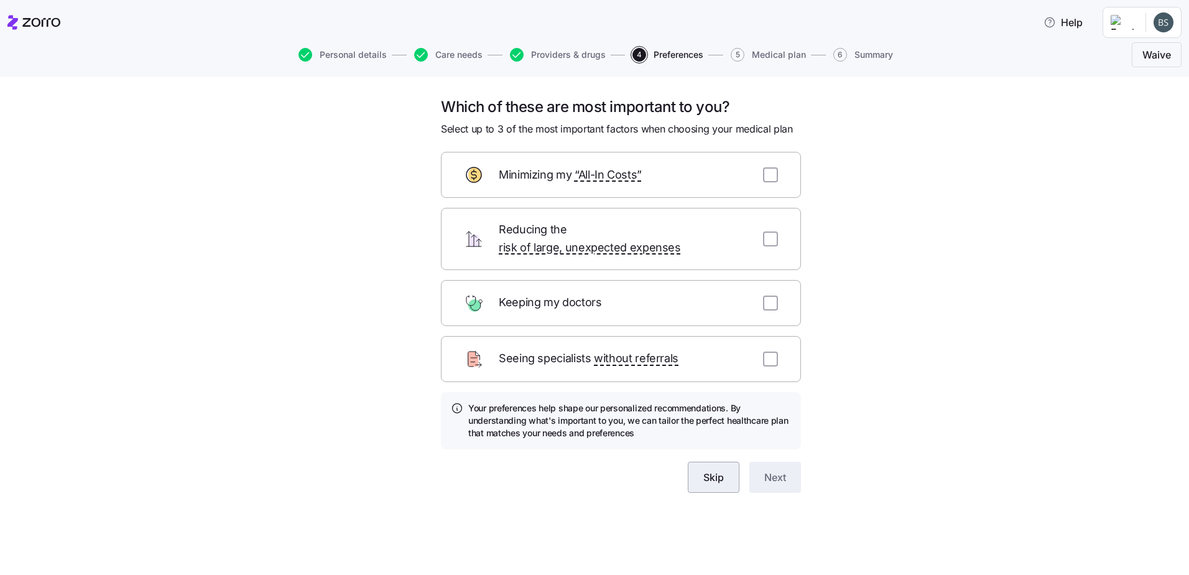
click at [590, 248] on span "Skip" at bounding box center [713, 477] width 21 height 15
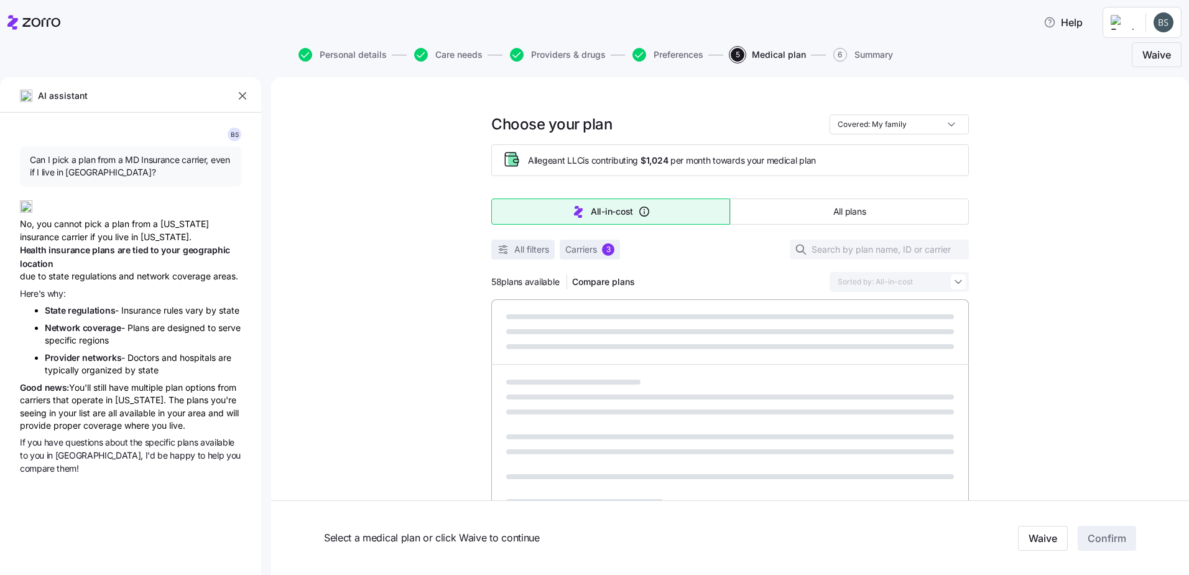
type textarea "x"
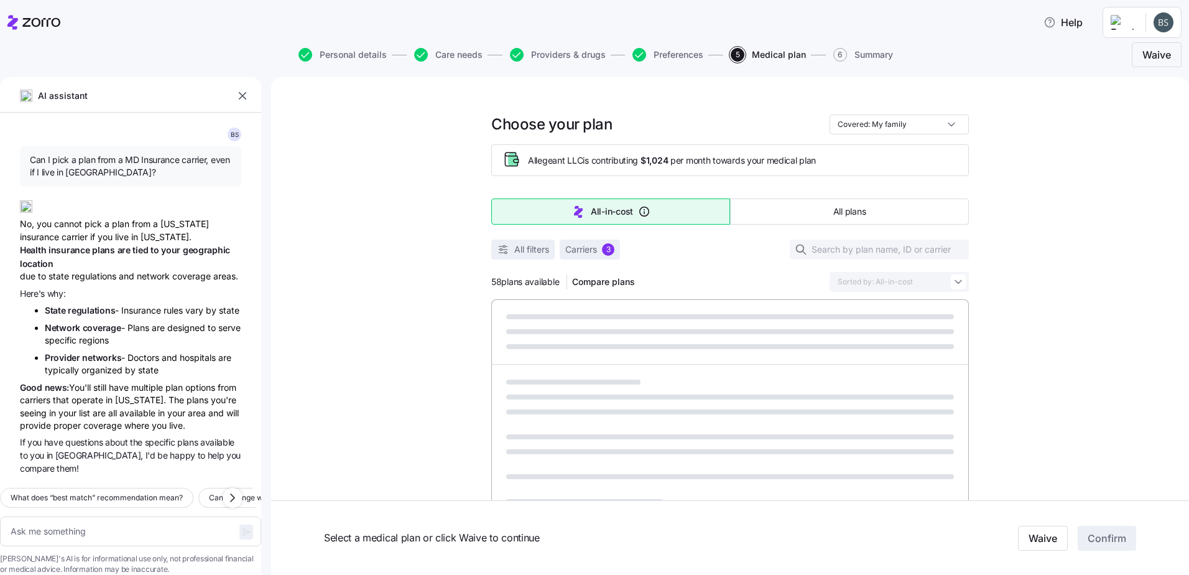
scroll to position [55, 0]
click at [246, 93] on icon "button" at bounding box center [242, 95] width 7 height 7
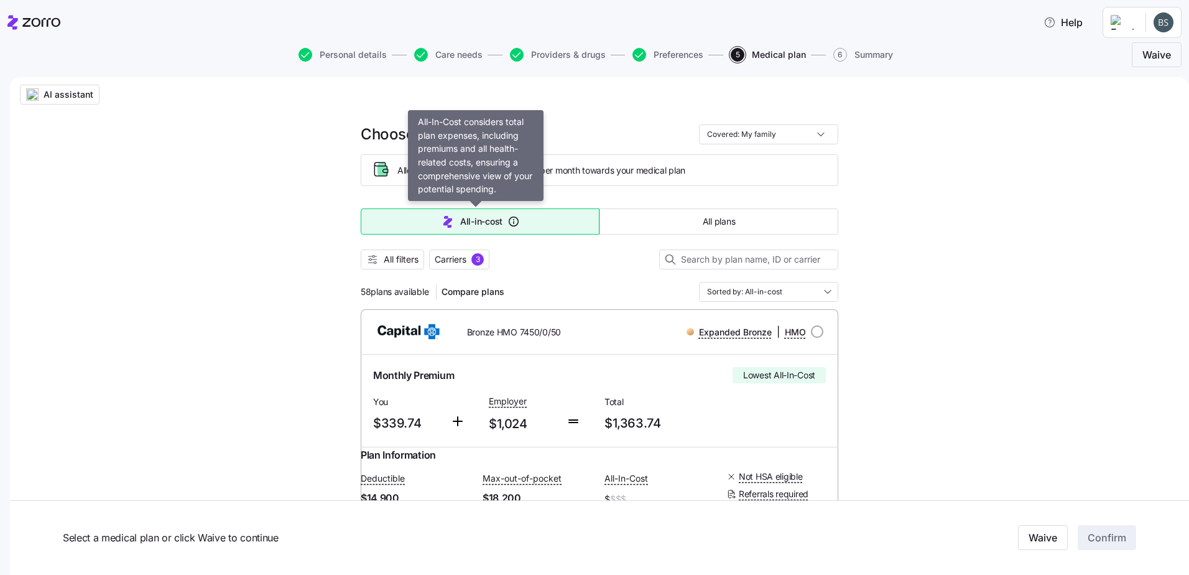
click at [491, 223] on span "All-in-cost" at bounding box center [481, 221] width 42 height 12
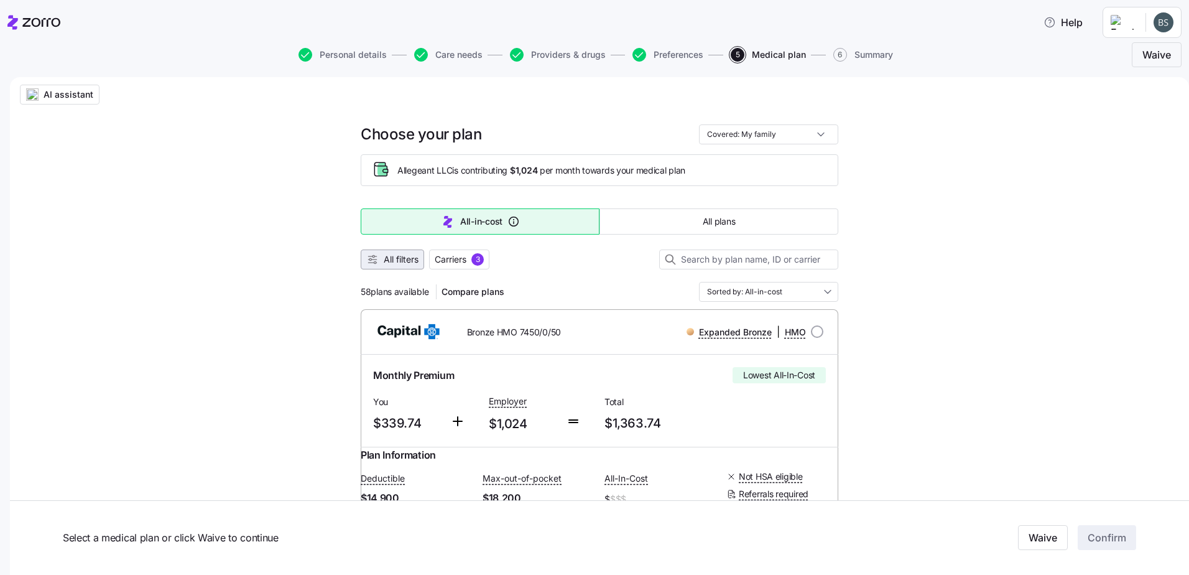
click at [397, 248] on span "All filters" at bounding box center [401, 259] width 35 height 12
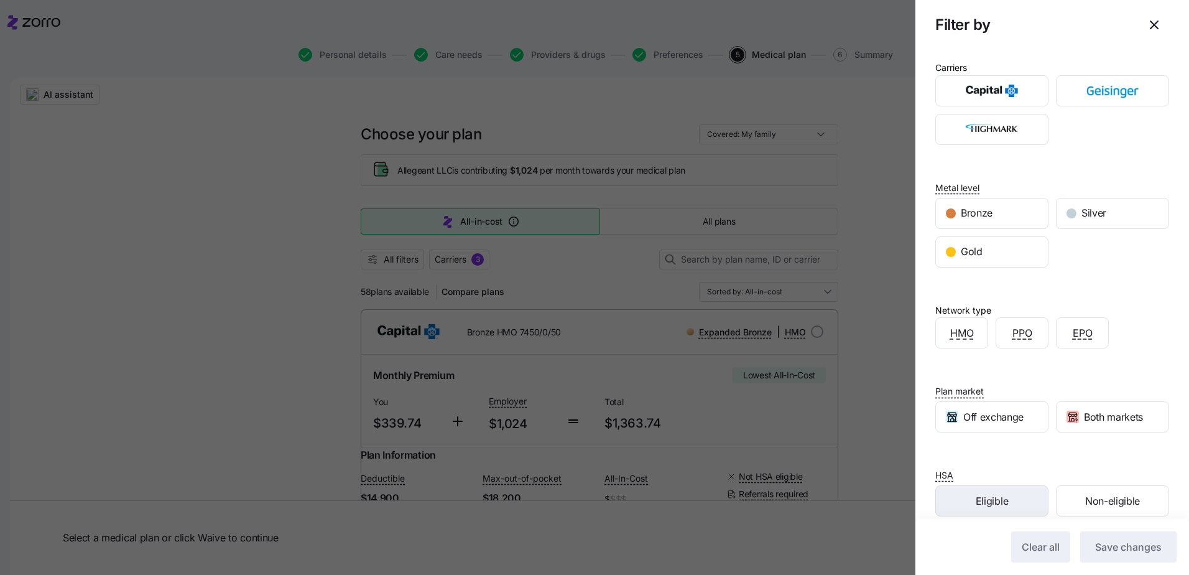
click at [590, 248] on span "Eligible" at bounding box center [992, 501] width 32 height 16
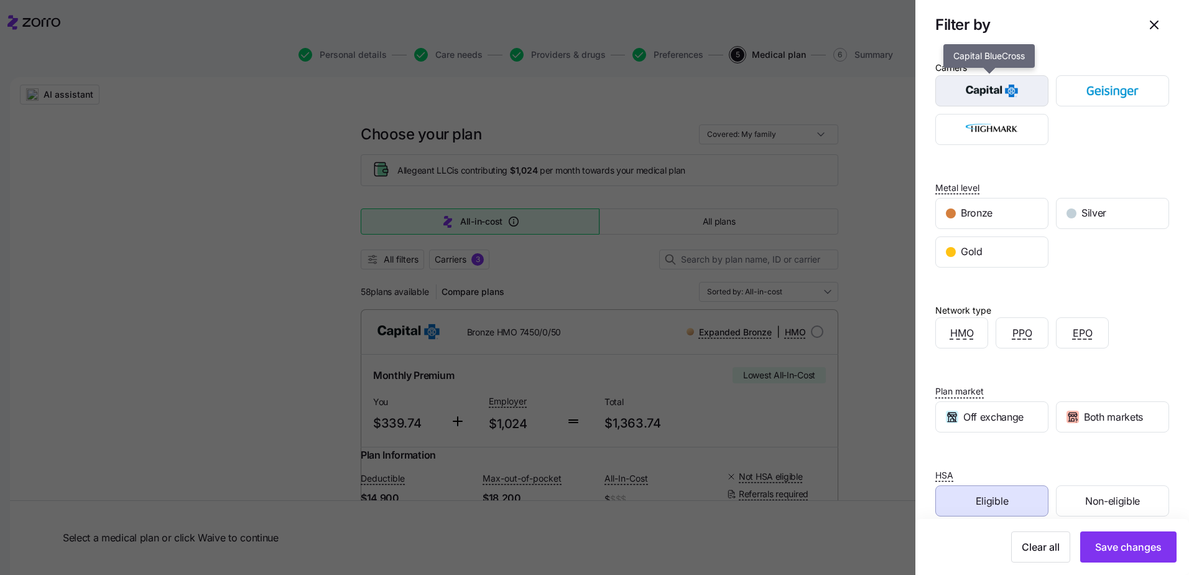
click at [590, 84] on img "button" at bounding box center [992, 90] width 91 height 25
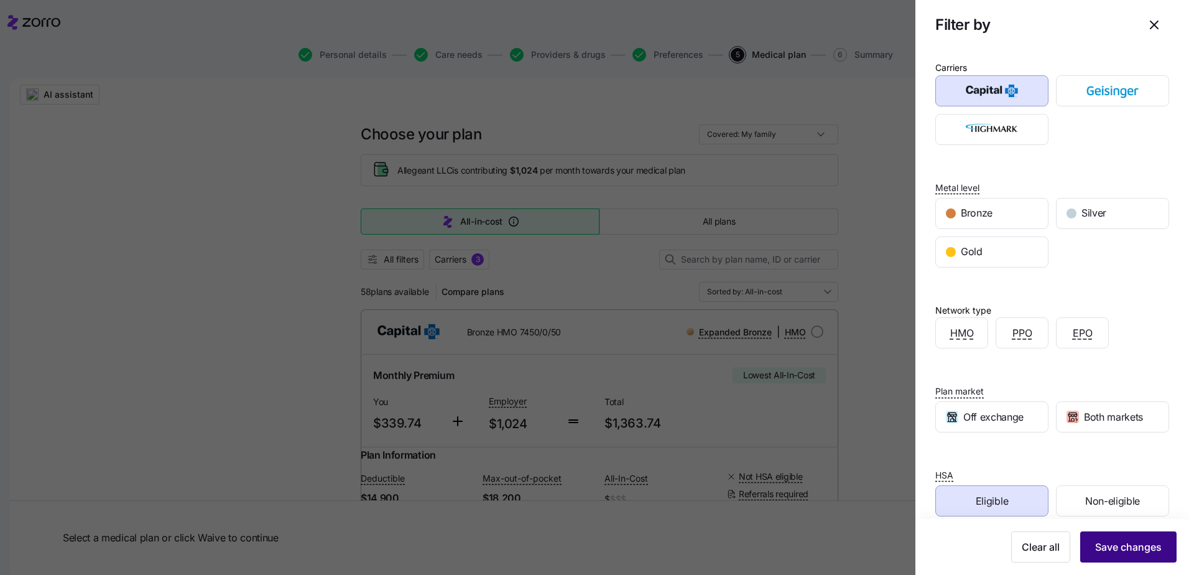
click at [590, 248] on span "Save changes" at bounding box center [1128, 546] width 67 height 15
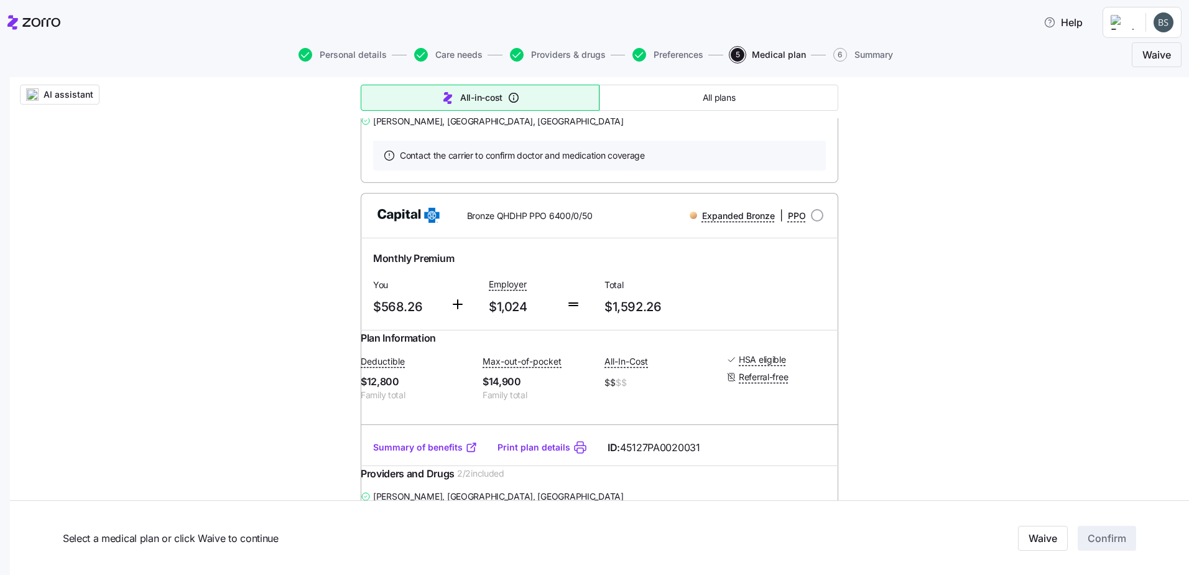
scroll to position [456, 0]
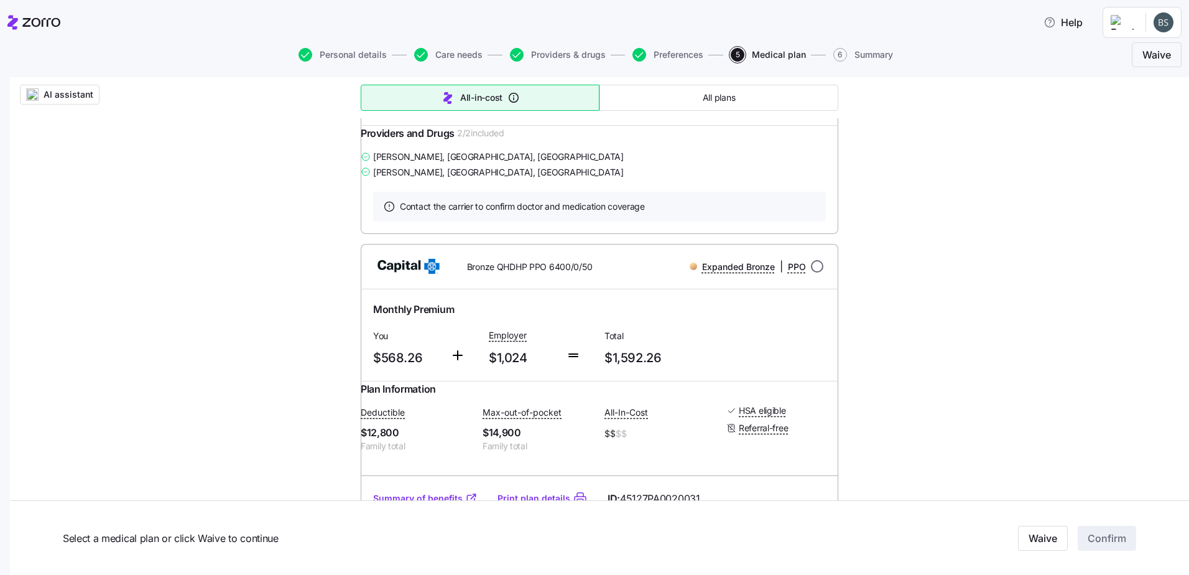
click at [590, 248] on input "radio" at bounding box center [817, 266] width 12 height 12
radio input "true"
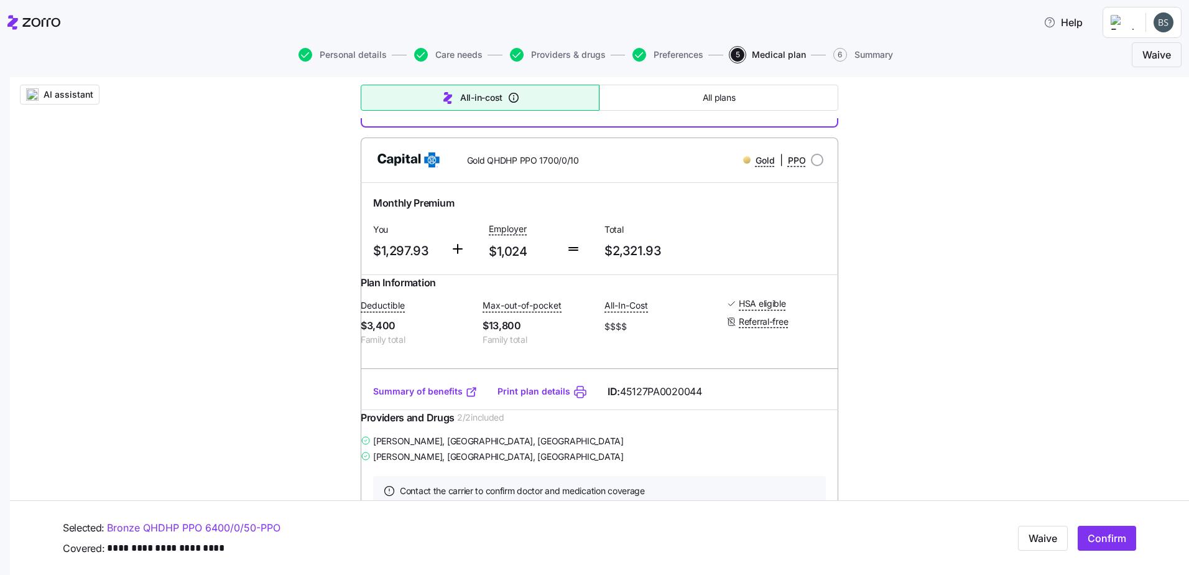
scroll to position [829, 0]
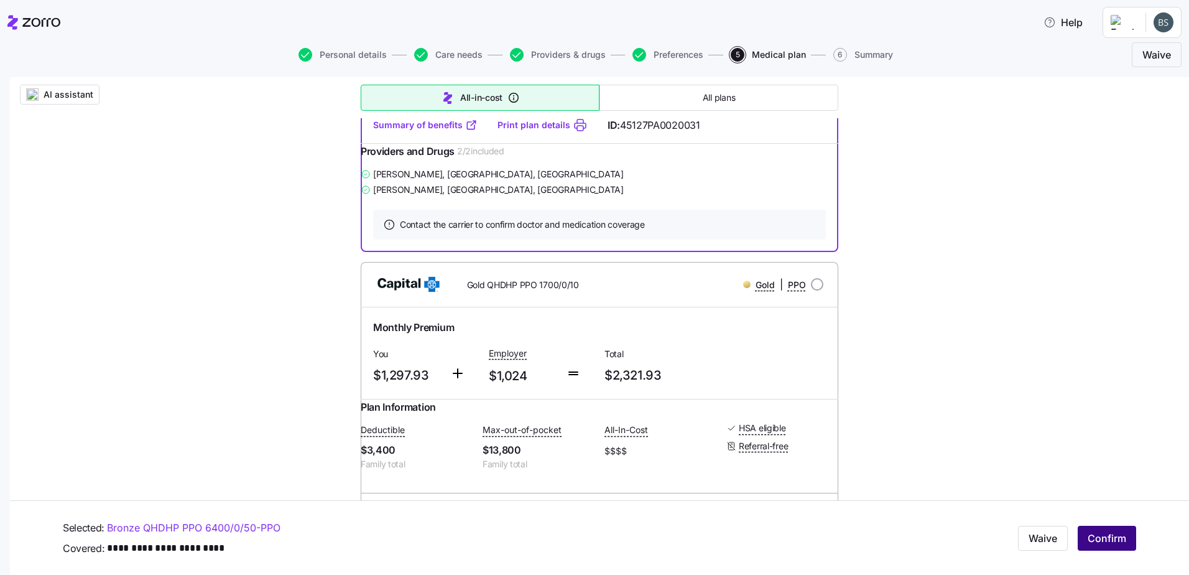
click at [590, 248] on span "Confirm" at bounding box center [1107, 538] width 39 height 15
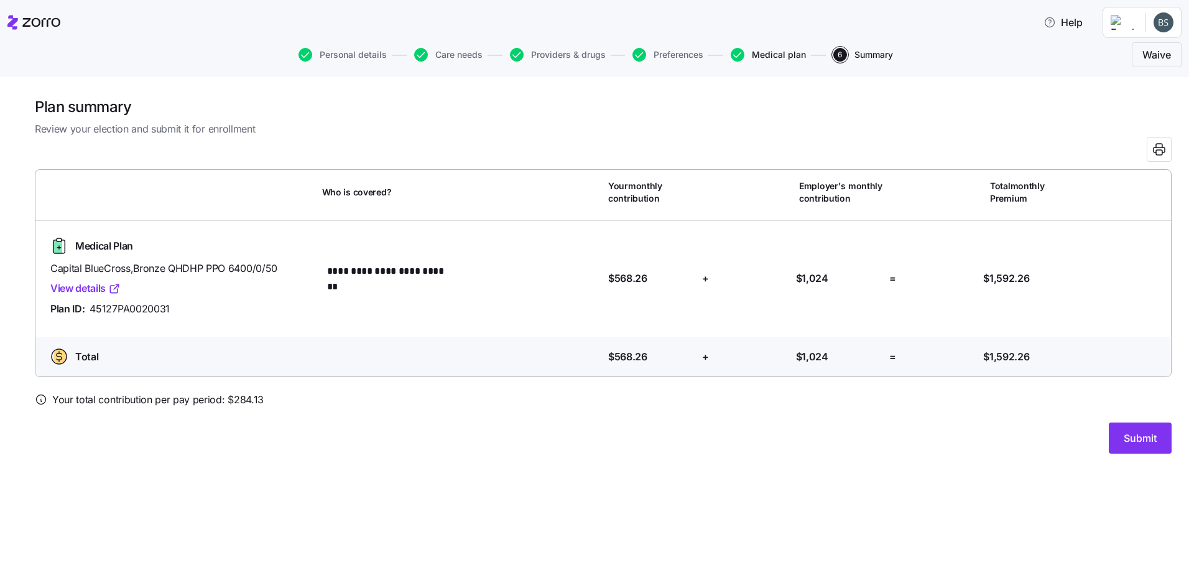
click at [590, 55] on span "Medical plan" at bounding box center [779, 54] width 54 height 9
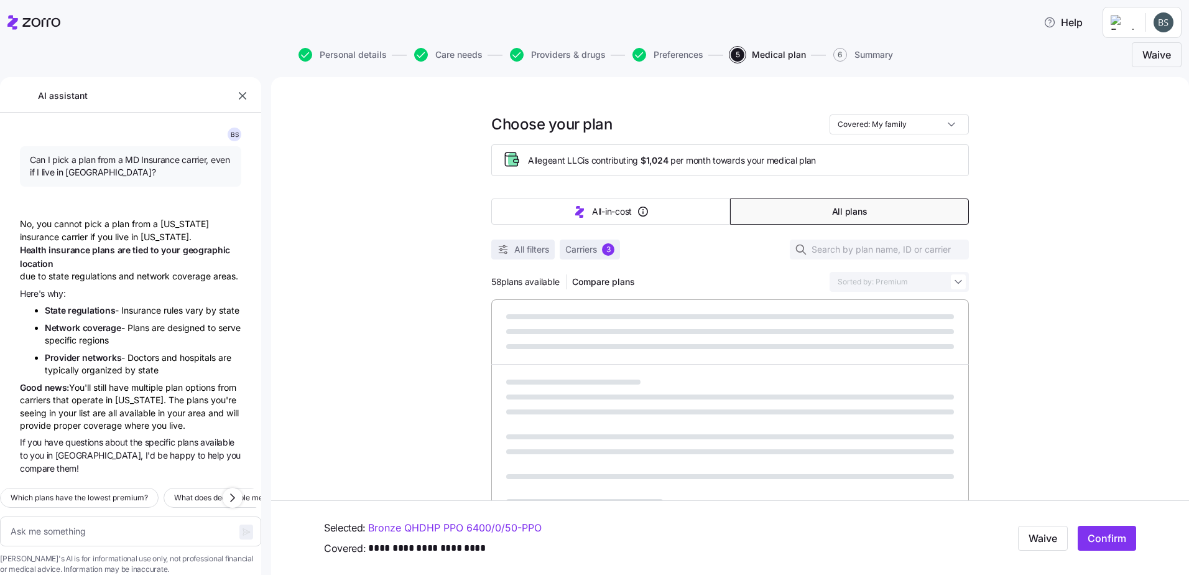
scroll to position [55, 0]
type textarea "x"
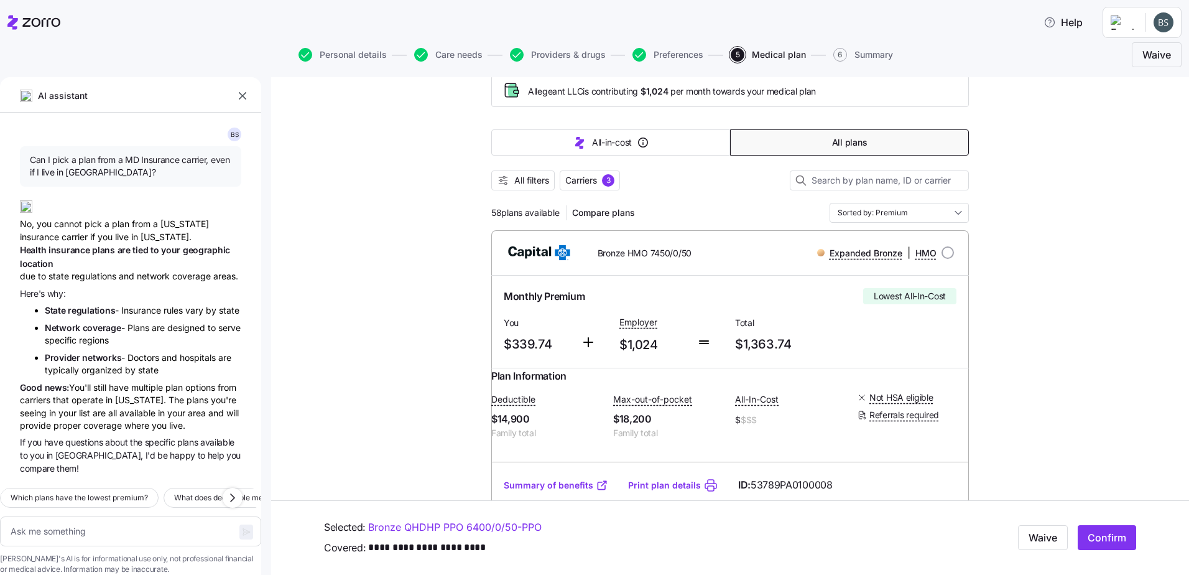
scroll to position [42, 0]
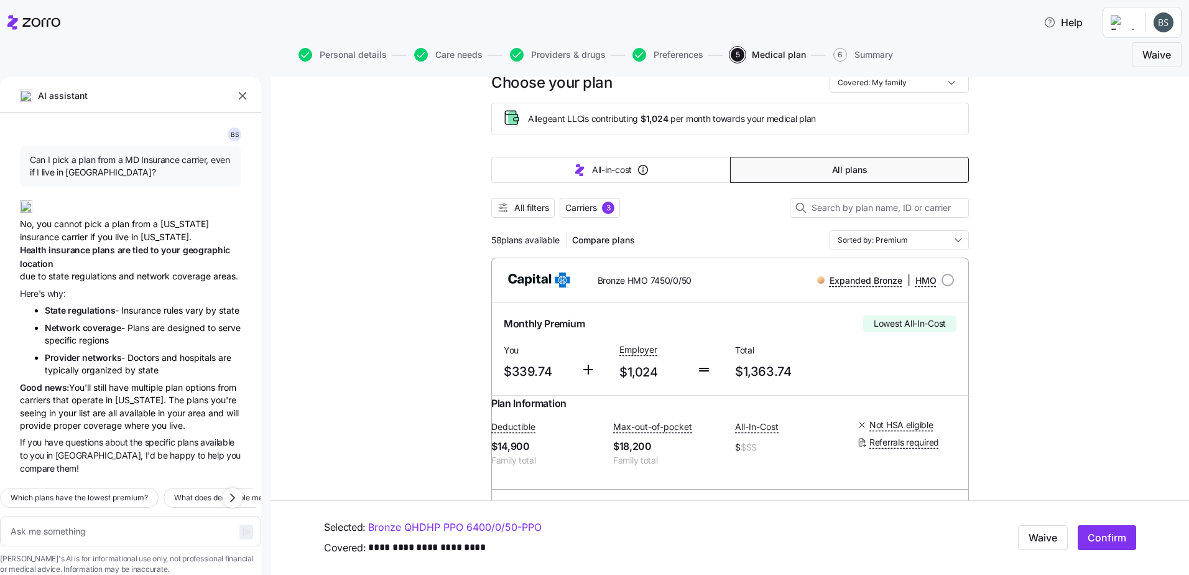
click at [243, 101] on icon "button" at bounding box center [242, 96] width 12 height 12
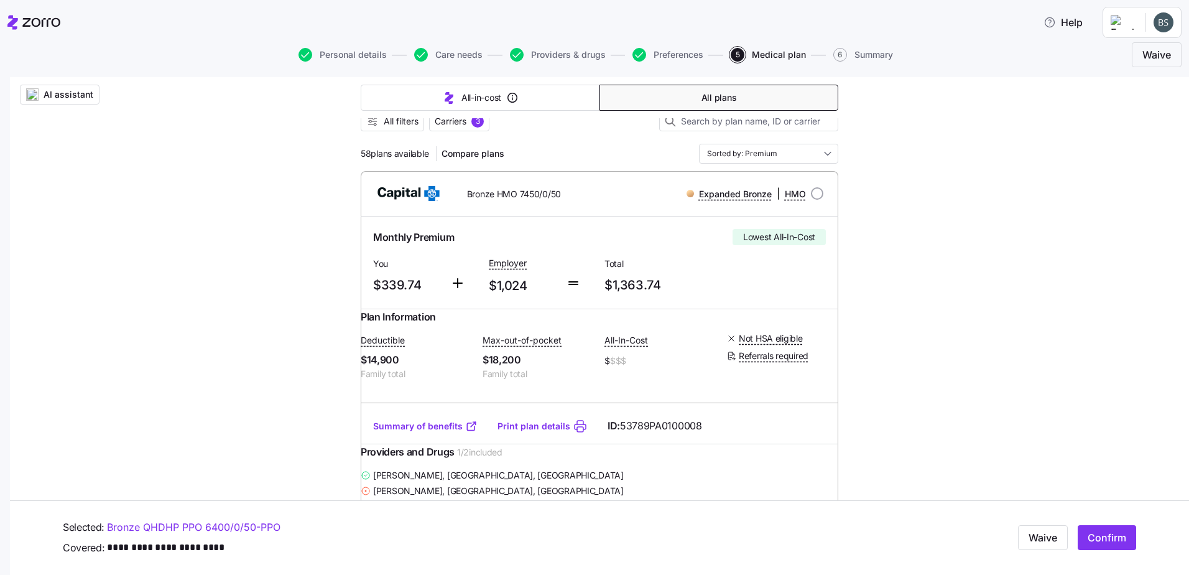
scroll to position [0, 0]
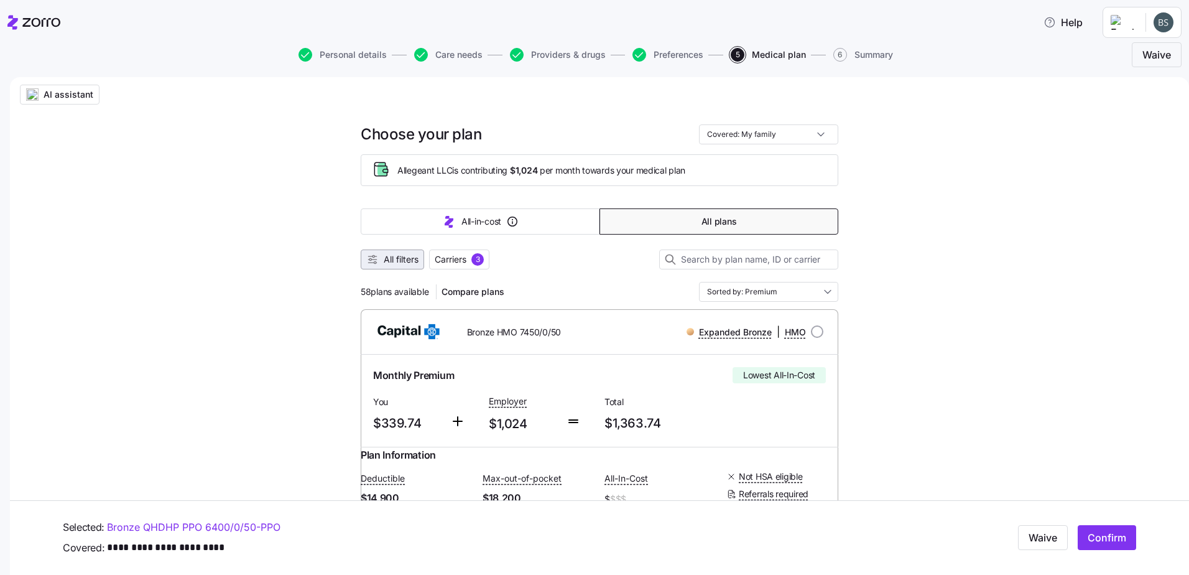
click at [376, 248] on span "All filters" at bounding box center [392, 259] width 52 height 12
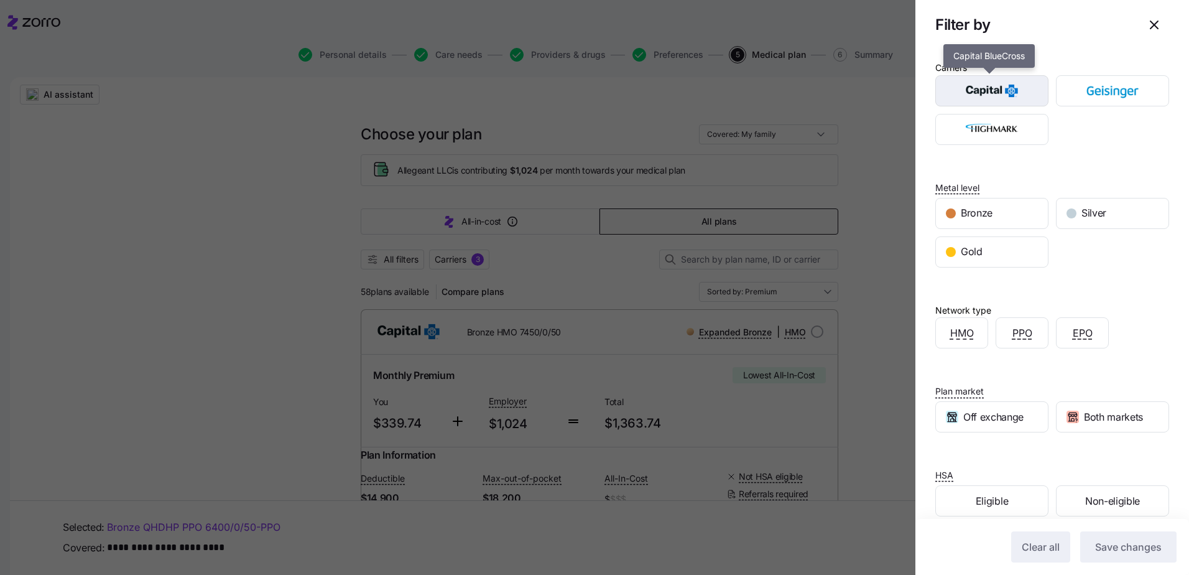
click at [590, 98] on img "button" at bounding box center [992, 90] width 91 height 25
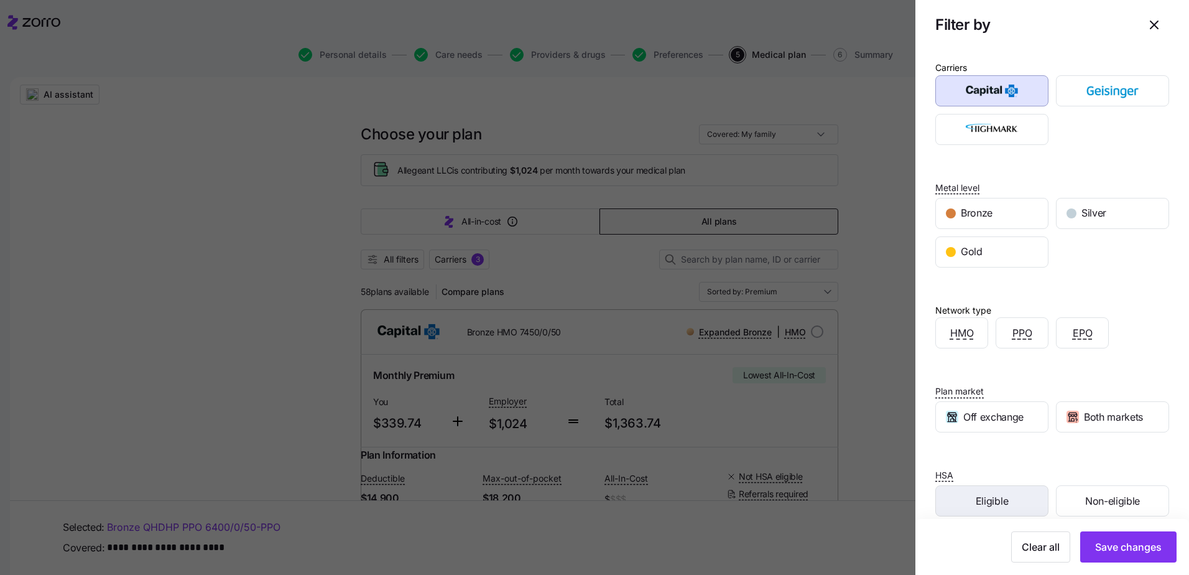
click at [590, 248] on span "Eligible" at bounding box center [992, 501] width 32 height 16
click at [590, 248] on span "Save changes" at bounding box center [1128, 546] width 67 height 15
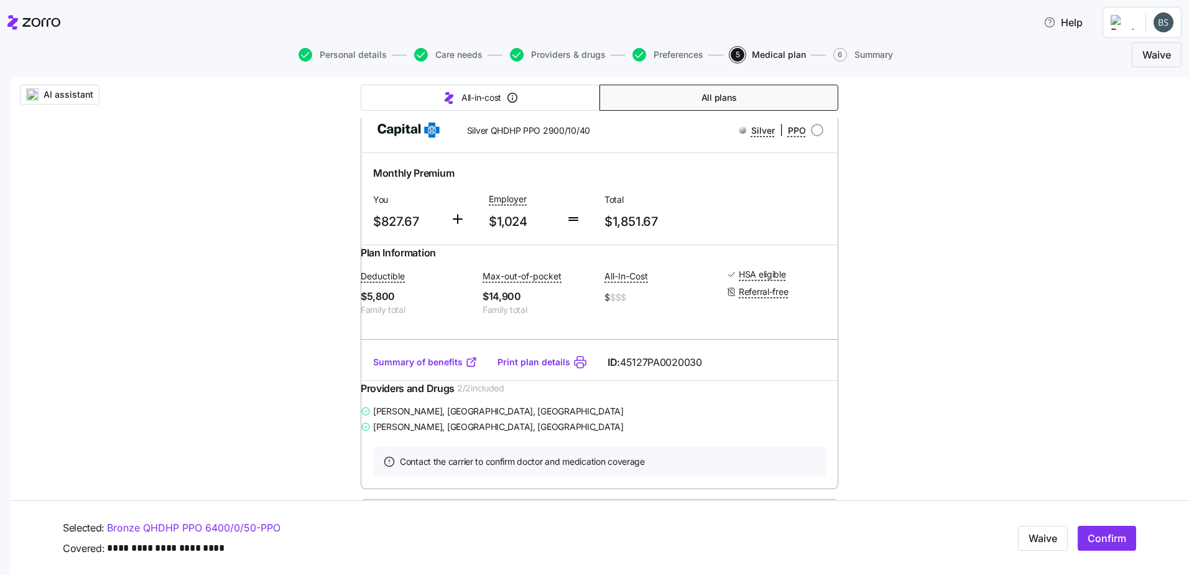
scroll to position [593, 0]
click at [590, 136] on input "radio" at bounding box center [817, 129] width 12 height 12
radio input "true"
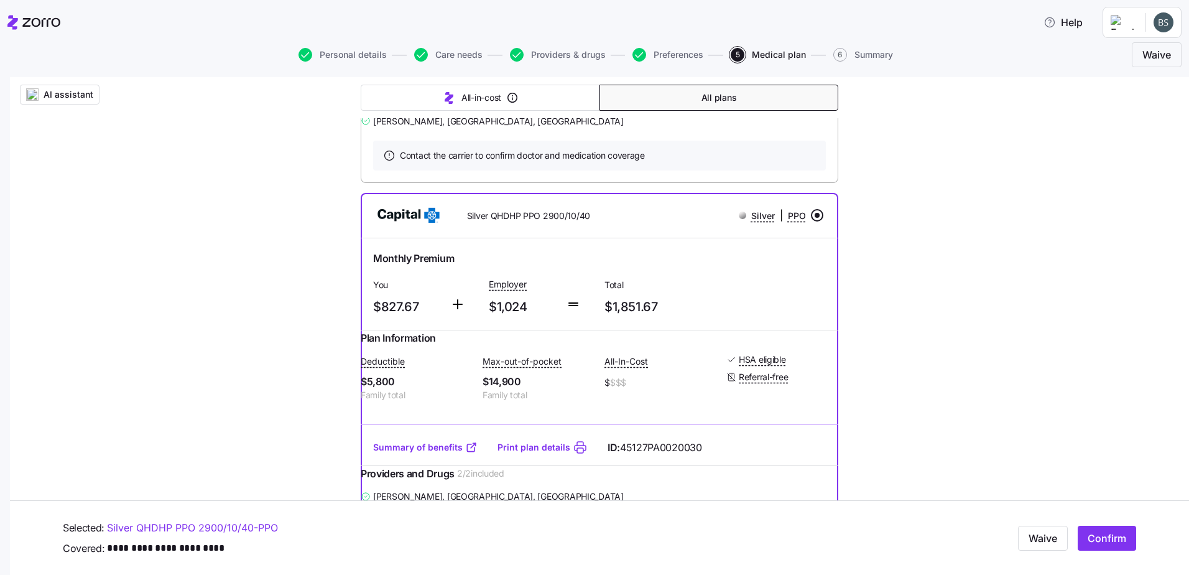
scroll to position [303, 0]
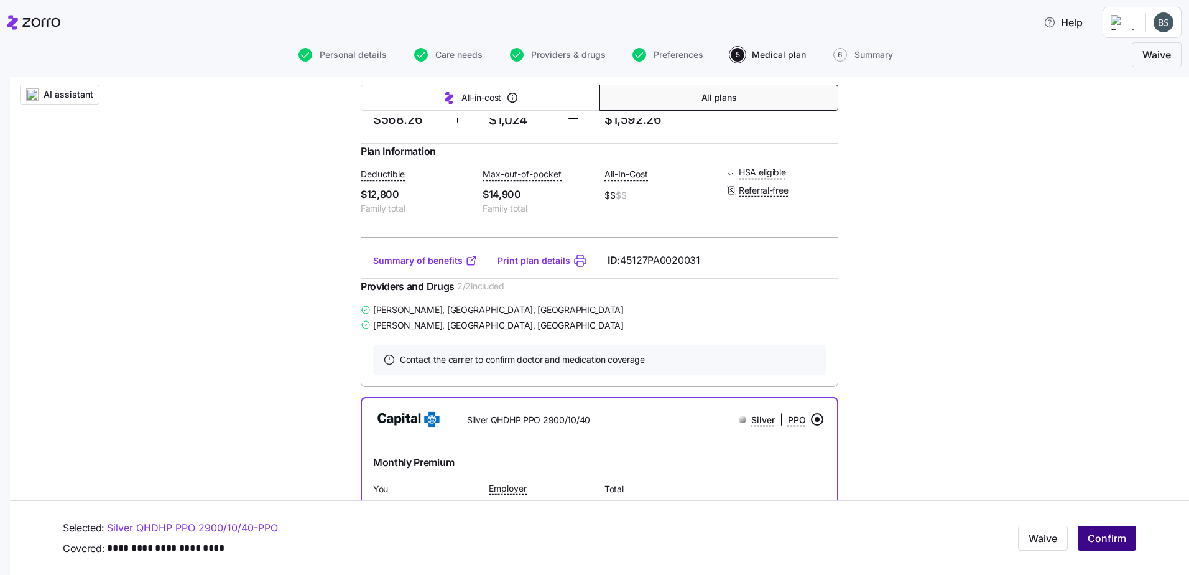
click at [590, 248] on span "Confirm" at bounding box center [1107, 538] width 39 height 15
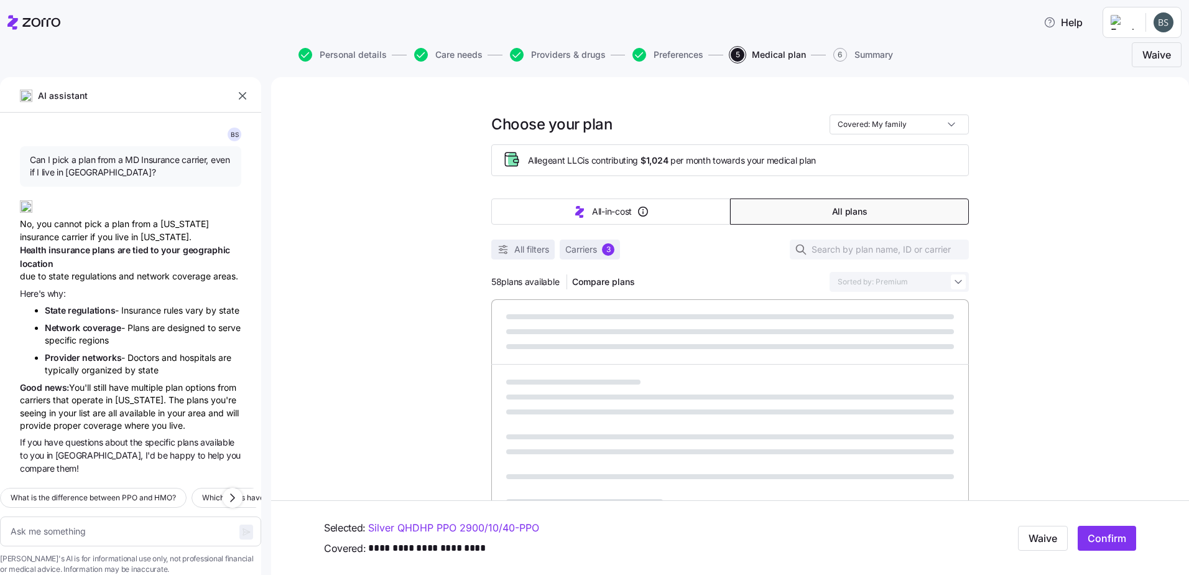
scroll to position [55, 0]
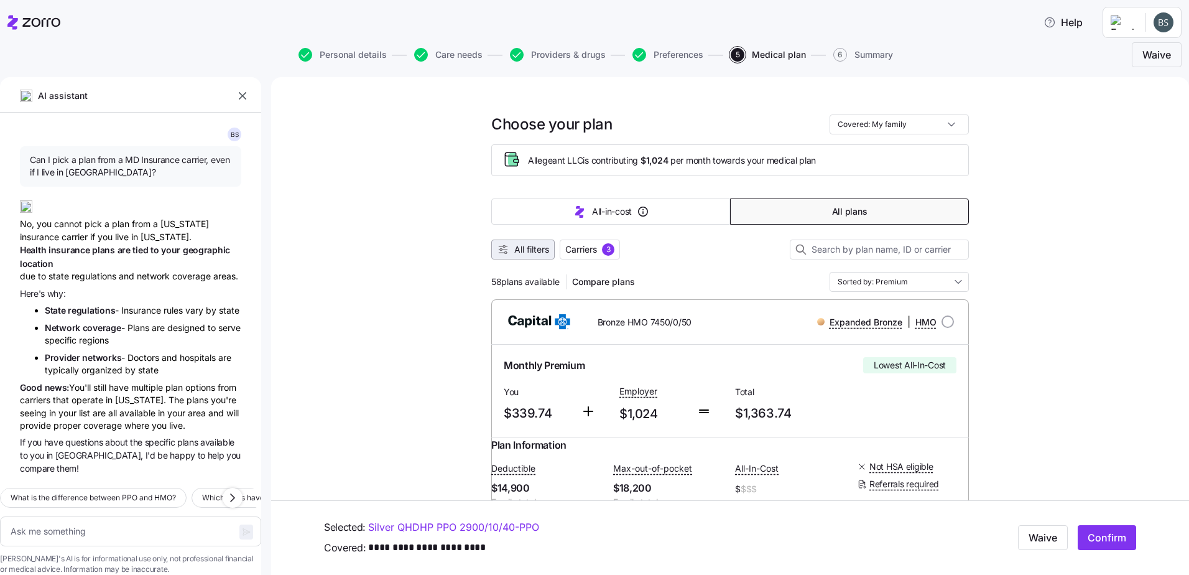
click at [536, 248] on span "All filters" at bounding box center [531, 249] width 35 height 12
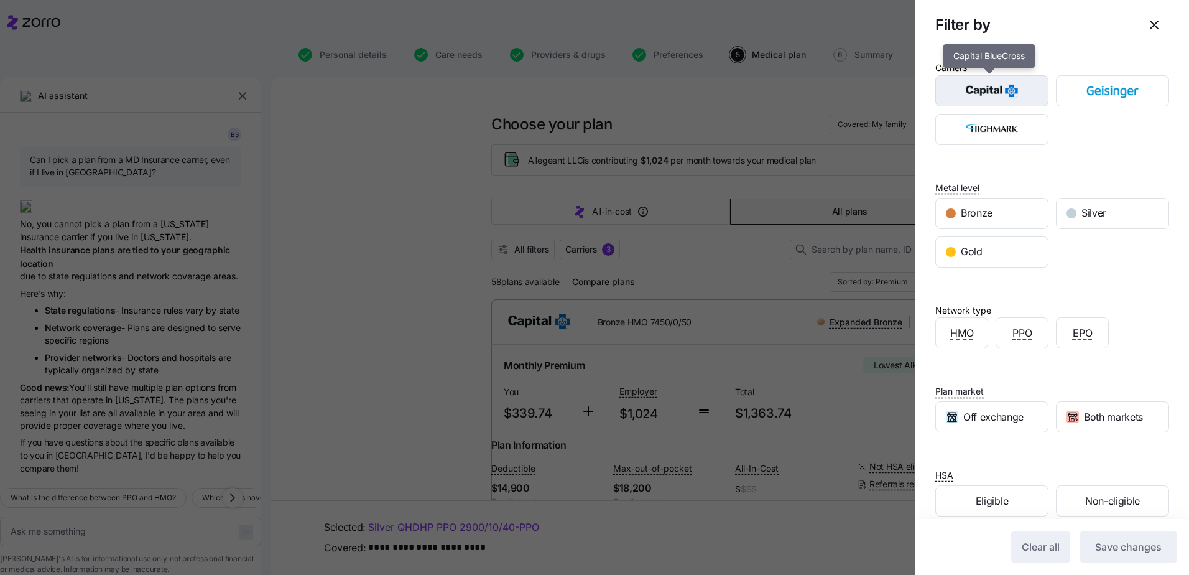
click at [590, 92] on img "button" at bounding box center [992, 90] width 91 height 25
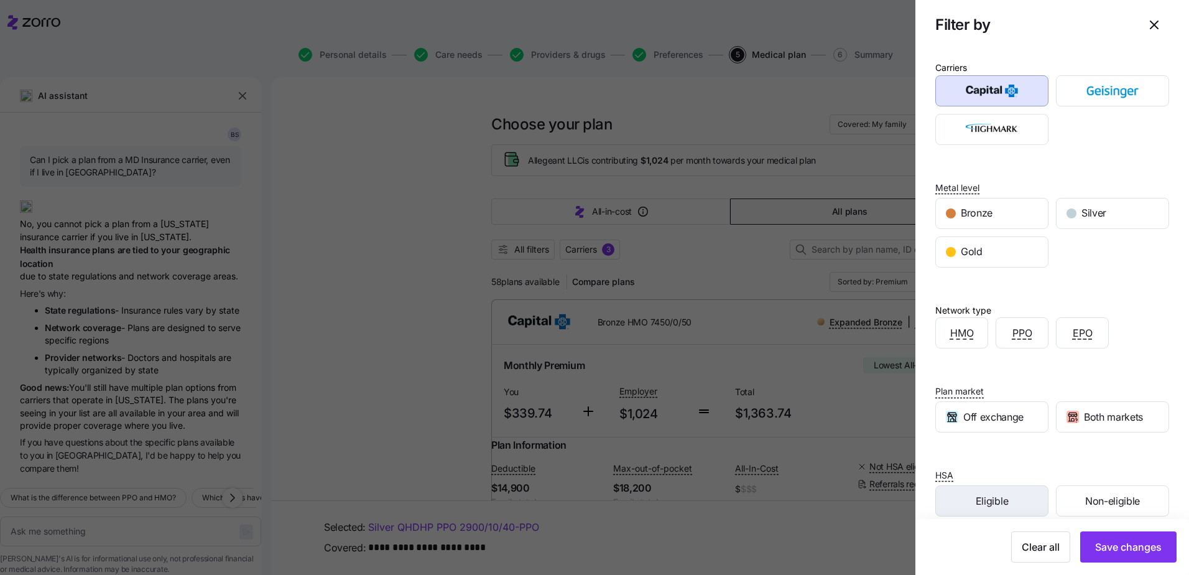
click at [590, 248] on div "Eligible" at bounding box center [992, 501] width 112 height 30
click at [590, 248] on span "Save changes" at bounding box center [1128, 546] width 67 height 15
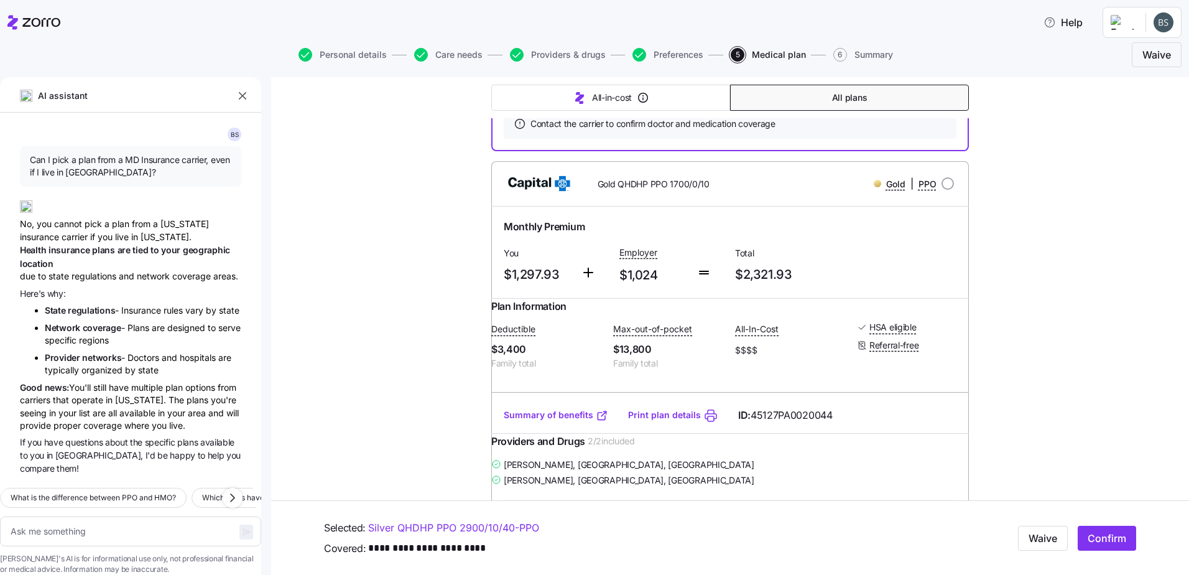
scroll to position [1011, 0]
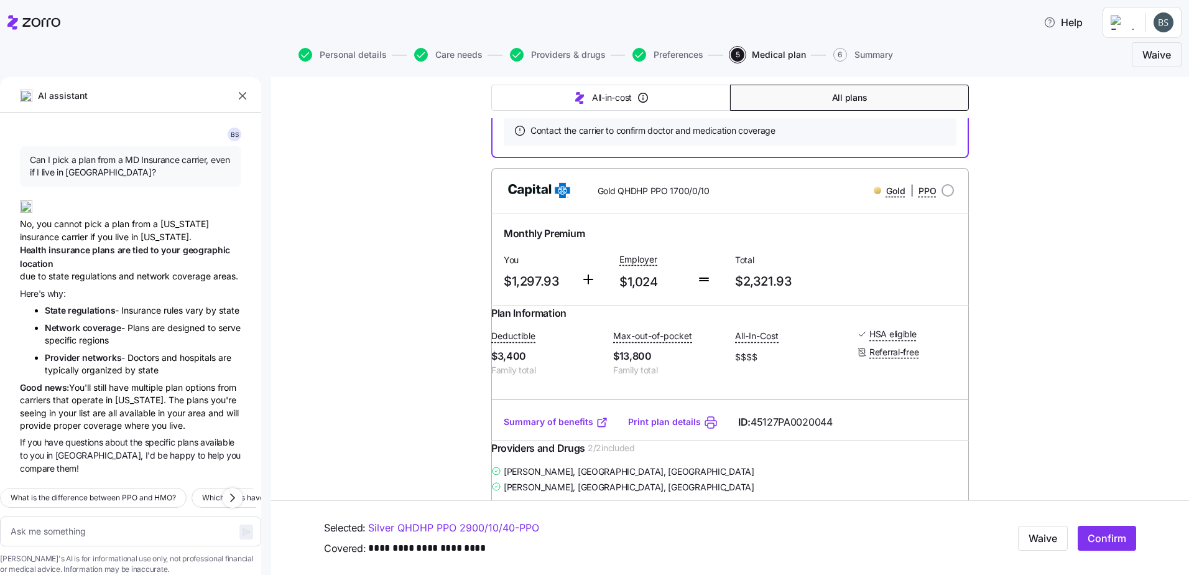
type textarea "x"
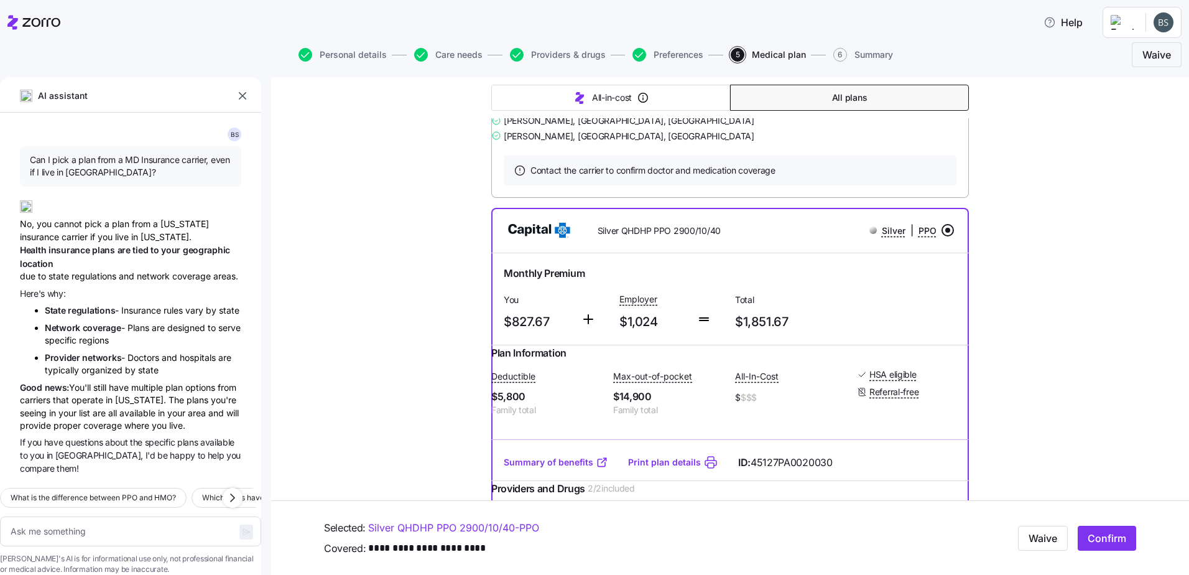
scroll to position [480, 0]
click at [244, 97] on icon "button" at bounding box center [242, 95] width 7 height 7
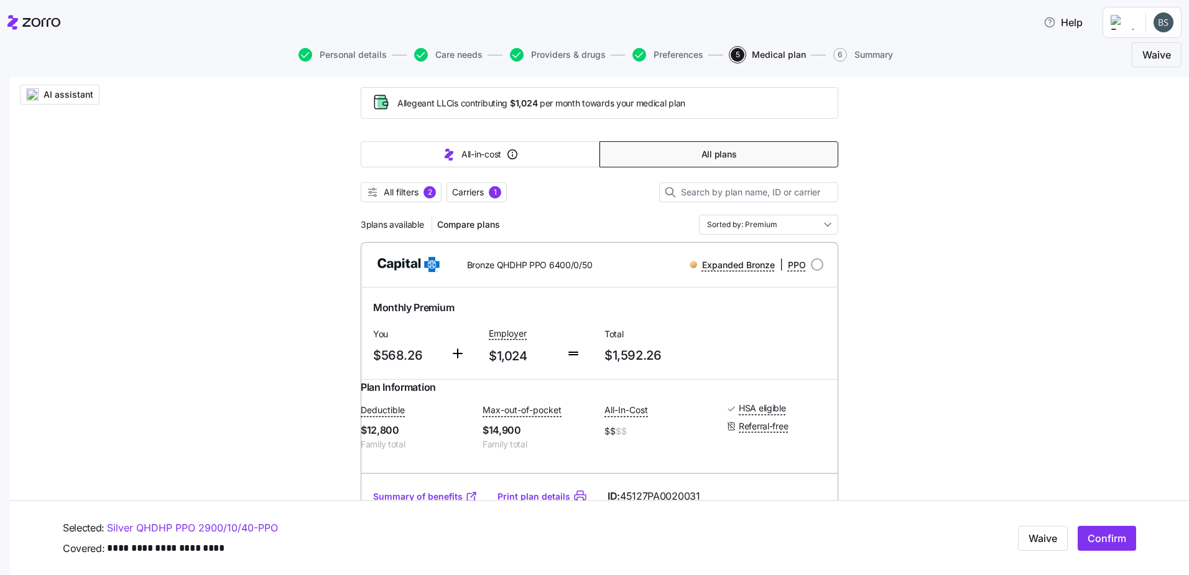
scroll to position [83, 0]
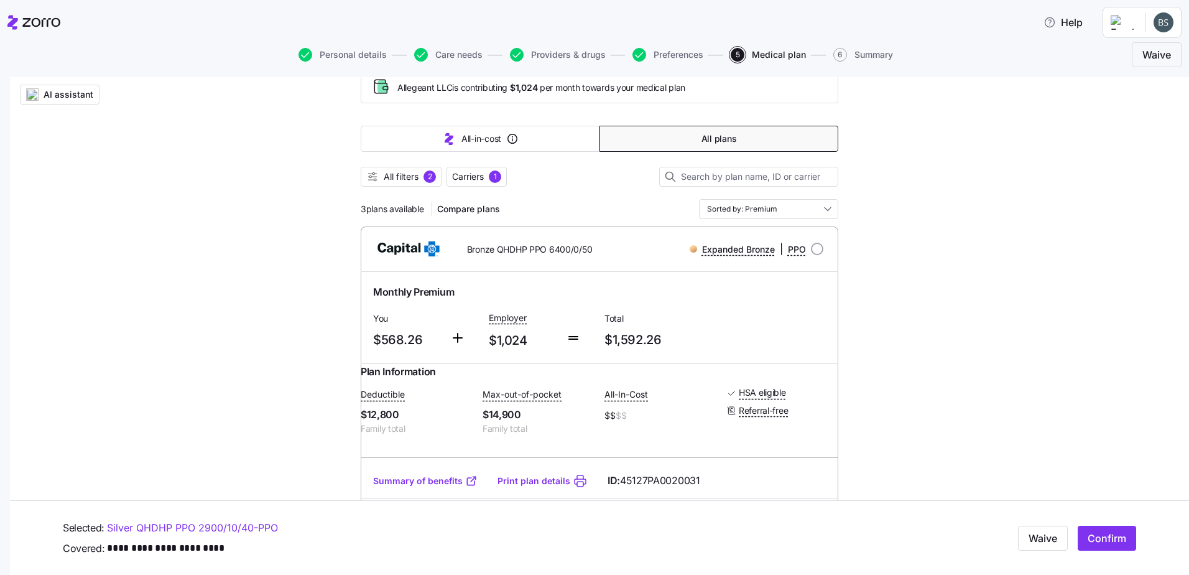
click at [415, 248] on link "Summary of benefits" at bounding box center [425, 481] width 104 height 12
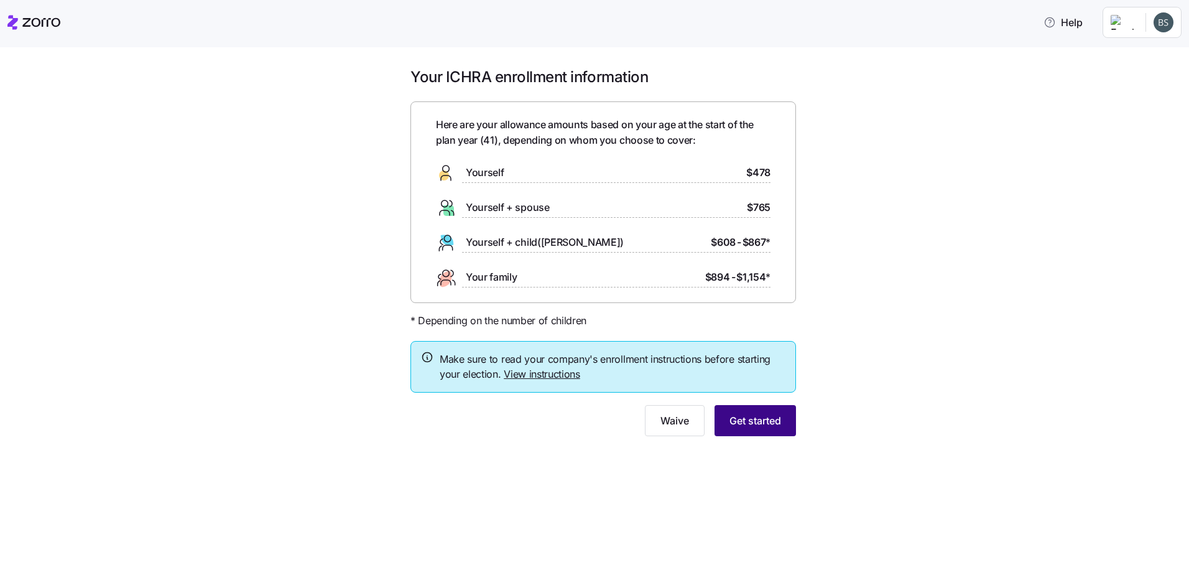
click at [765, 417] on span "Get started" at bounding box center [756, 420] width 52 height 15
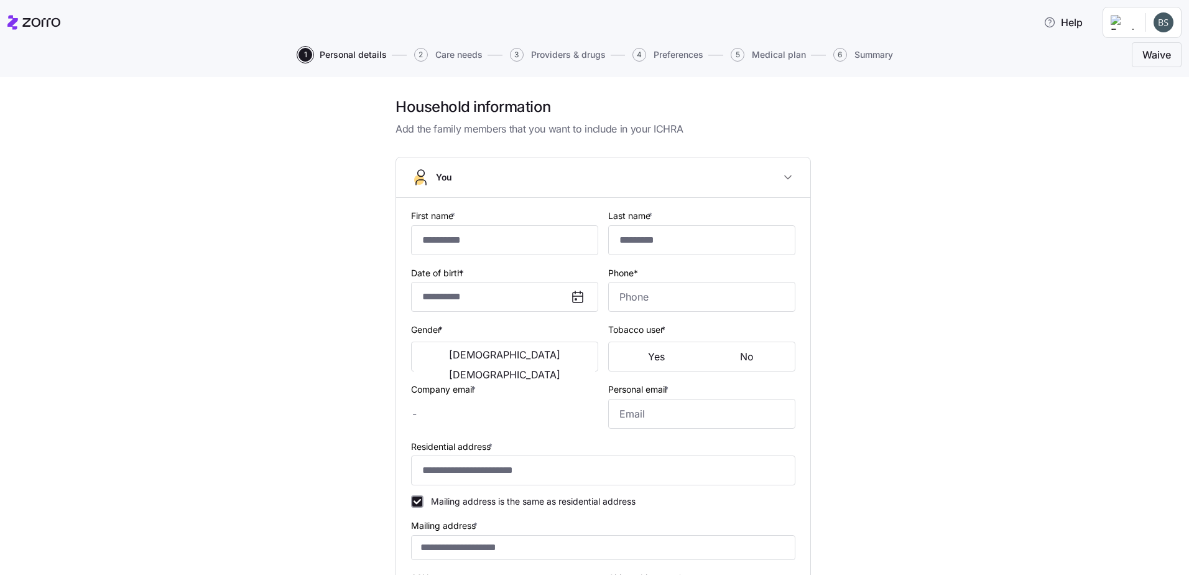
type input "*****"
type input "*******"
type input "[EMAIL_ADDRESS][DOMAIN_NAME]"
type input "**********"
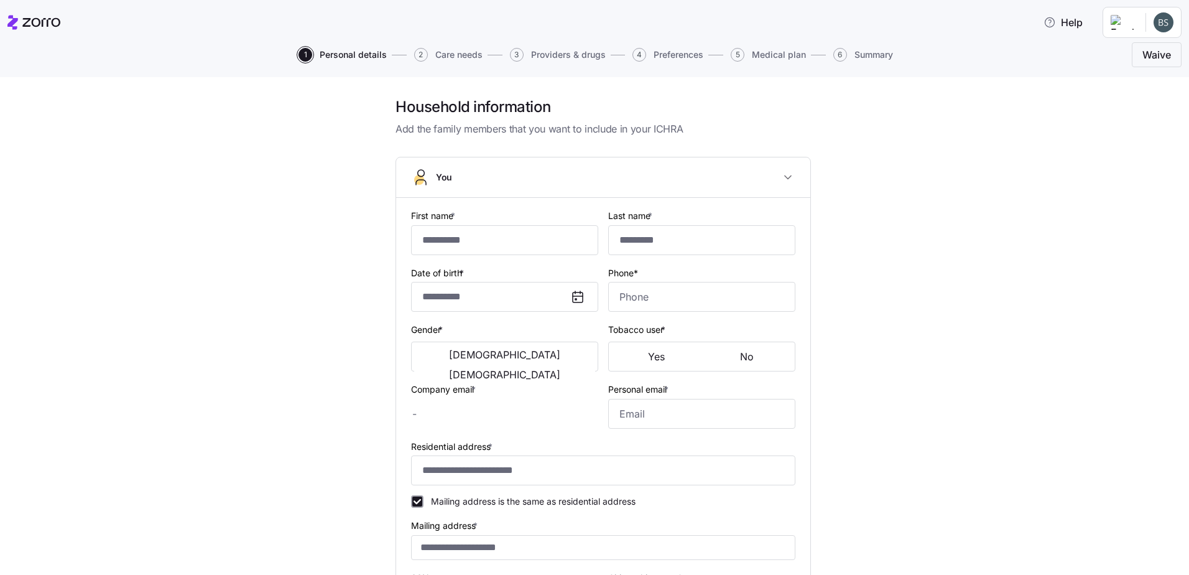
checkbox input "true"
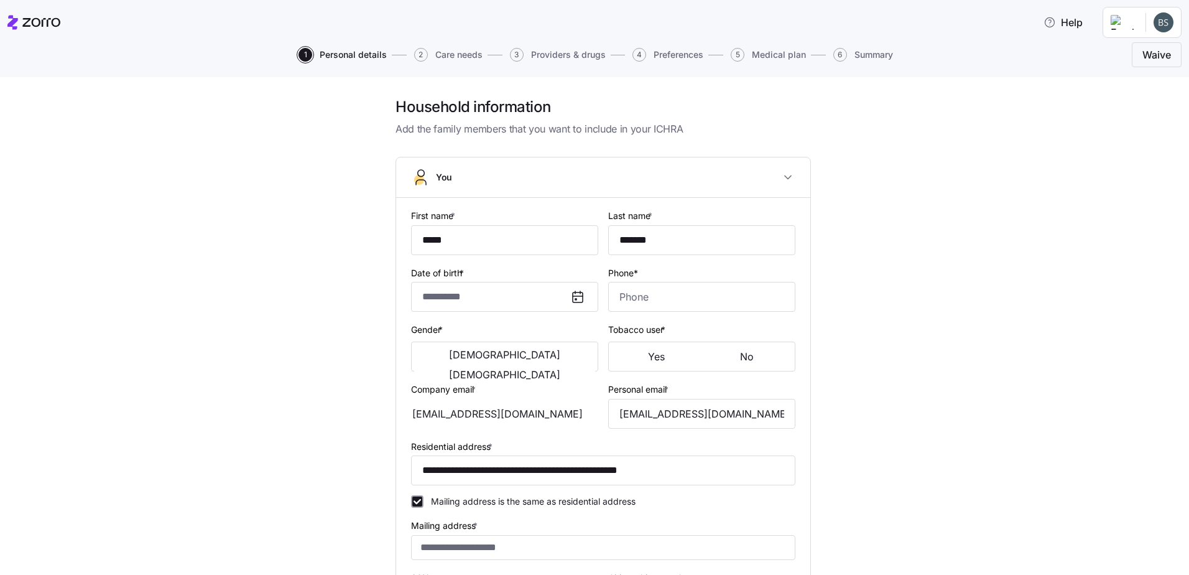
type input "**********"
type input "[PHONE_NUMBER]"
type input "[DEMOGRAPHIC_DATA] citizen"
type input "Married"
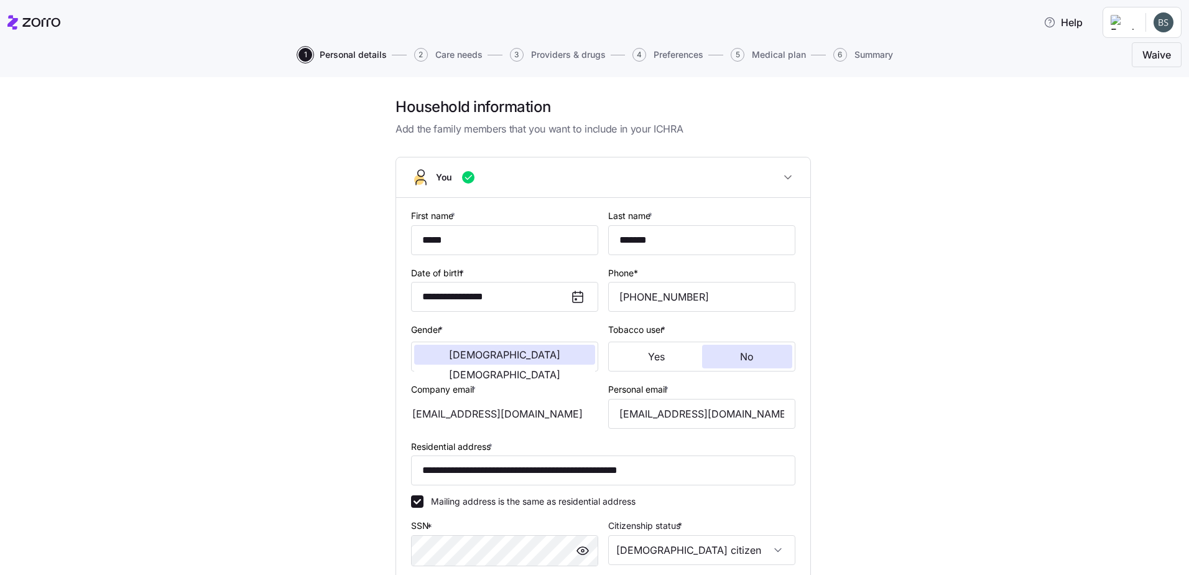
click at [763, 53] on span "Medical plan" at bounding box center [779, 54] width 54 height 9
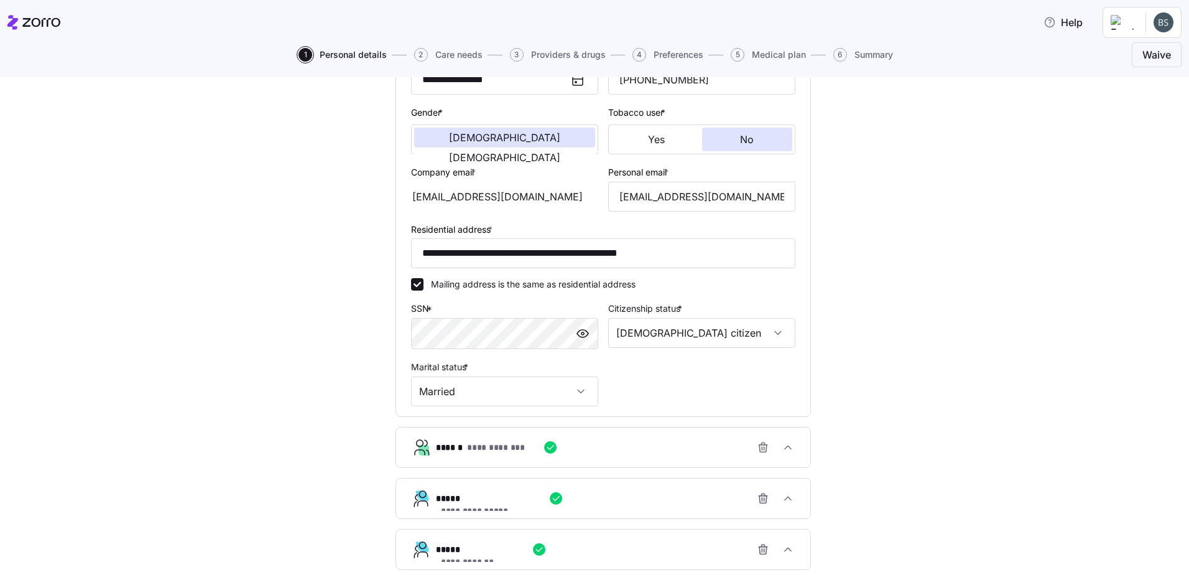
scroll to position [338, 0]
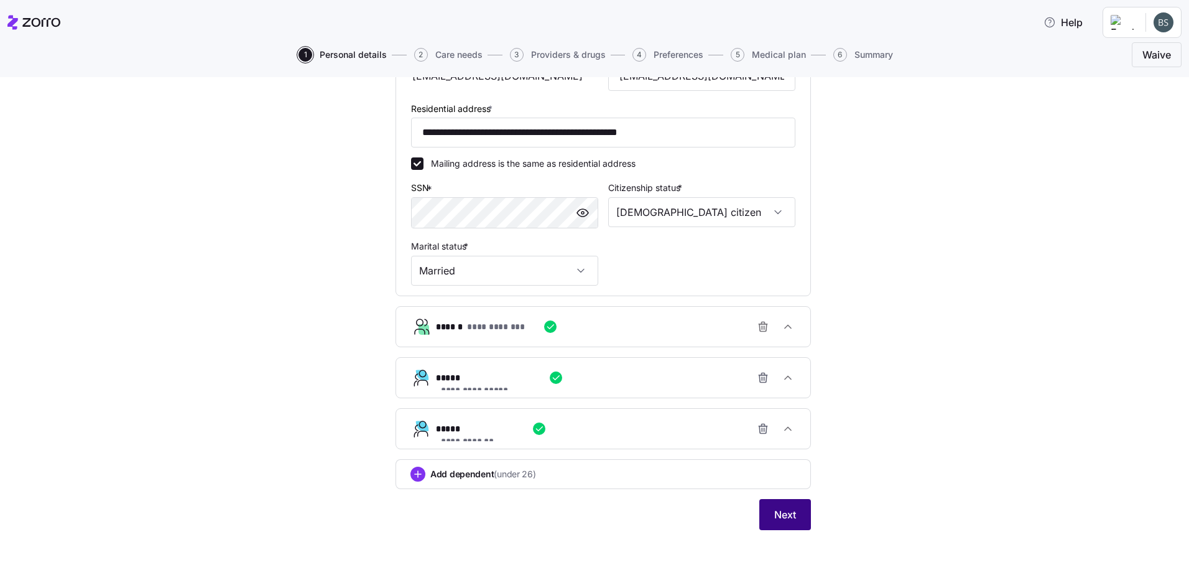
click at [786, 514] on span "Next" at bounding box center [785, 514] width 22 height 15
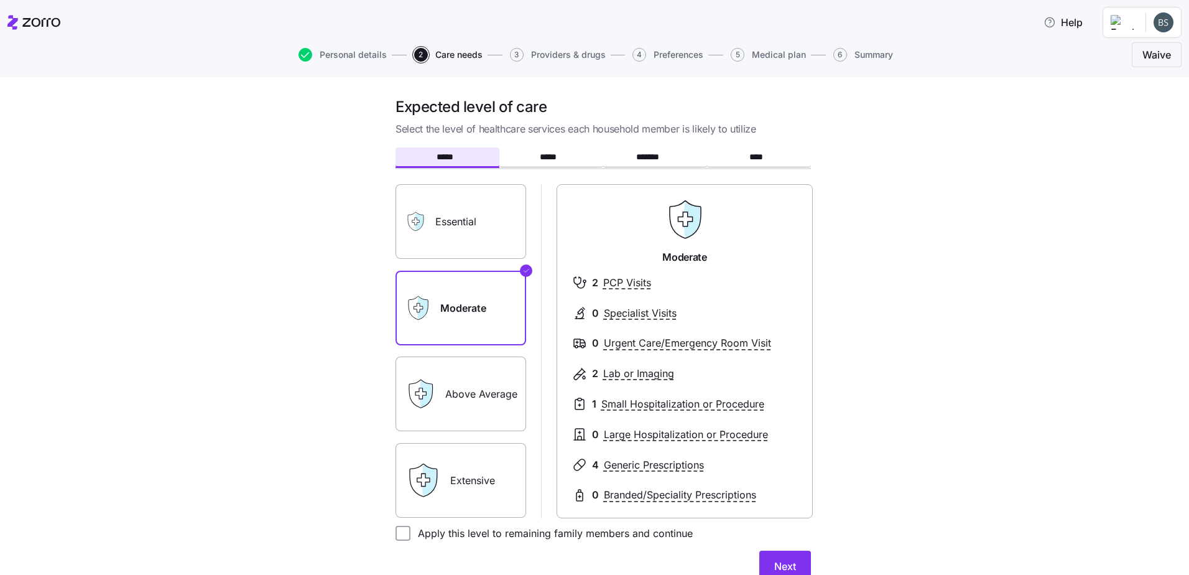
click at [499, 538] on label "Apply this level to remaining family members and continue" at bounding box center [552, 533] width 282 height 15
click at [411, 538] on input "Apply this level to remaining family members and continue" at bounding box center [403, 533] width 15 height 15
checkbox input "true"
click at [764, 569] on button "Next" at bounding box center [785, 565] width 52 height 31
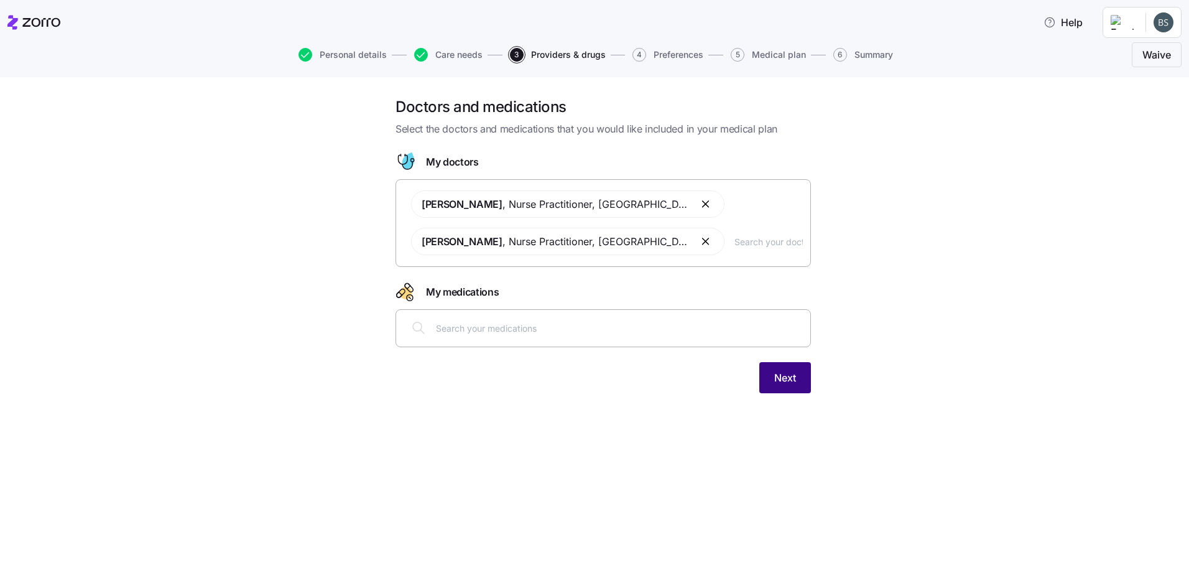
click at [796, 384] on span "Next" at bounding box center [785, 377] width 22 height 15
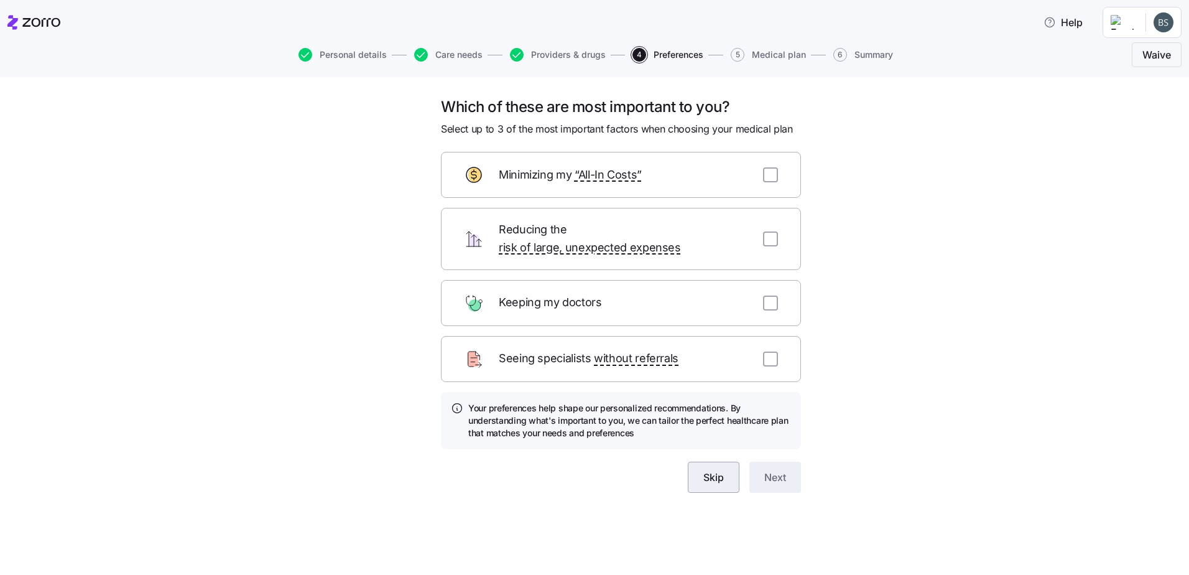
click at [712, 462] on button "Skip" at bounding box center [714, 477] width 52 height 31
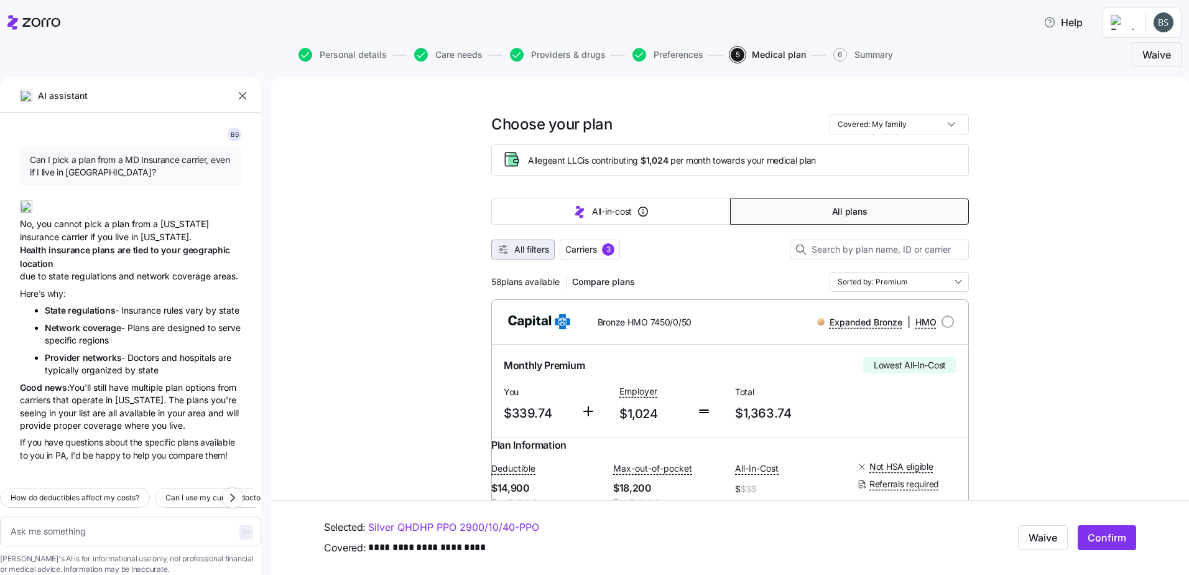
click at [522, 248] on span "All filters" at bounding box center [531, 249] width 35 height 12
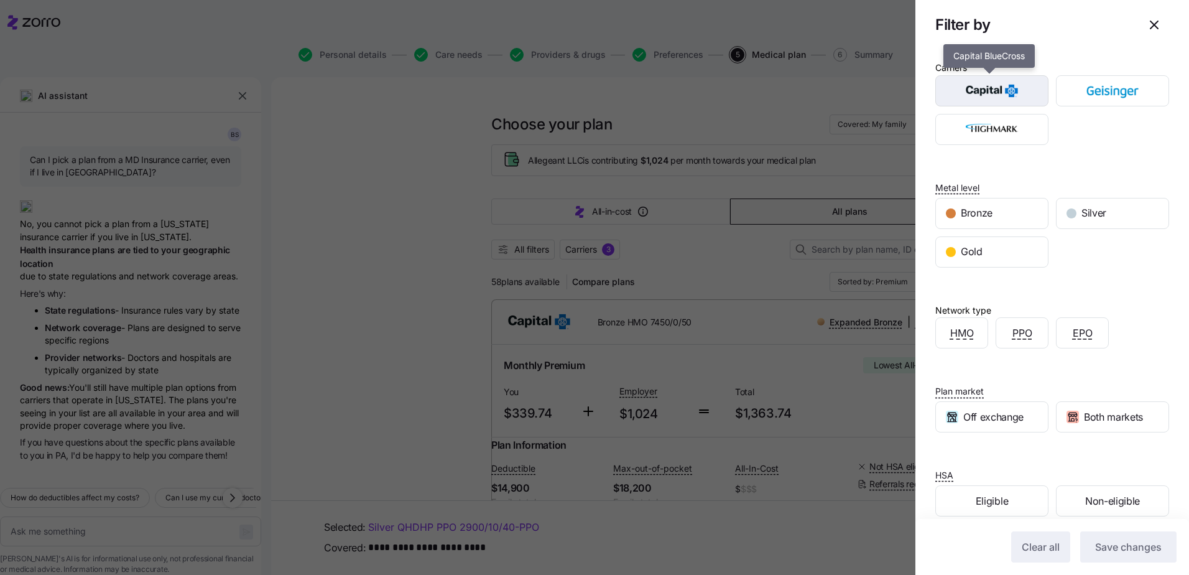
click at [963, 96] on img "button" at bounding box center [992, 90] width 91 height 25
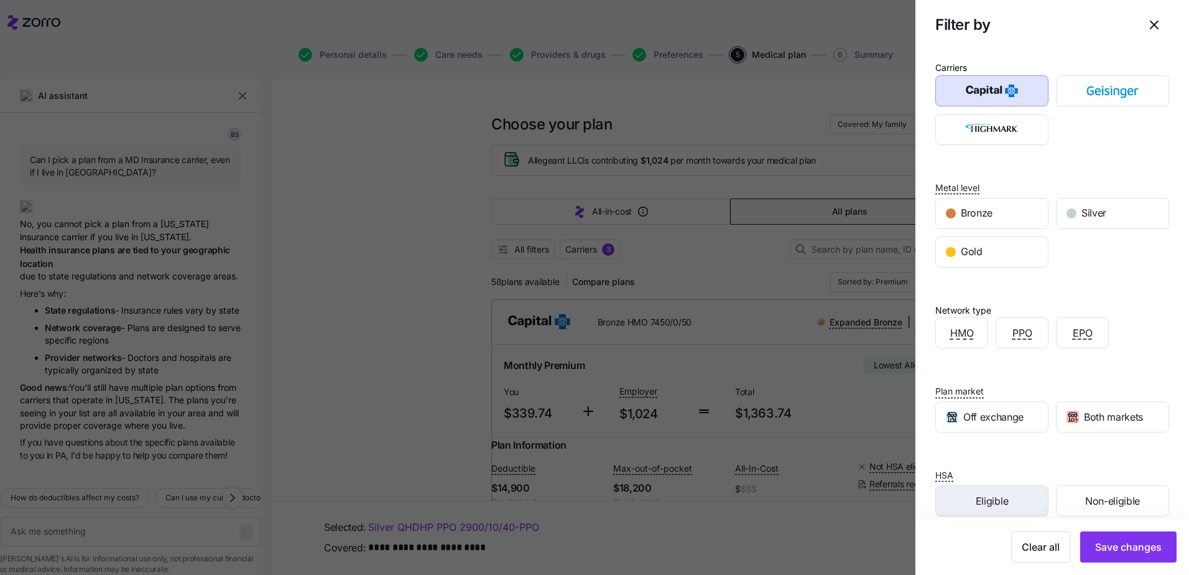
click at [996, 502] on span "Eligible" at bounding box center [992, 501] width 32 height 16
click at [1109, 537] on button "Save changes" at bounding box center [1128, 546] width 96 height 31
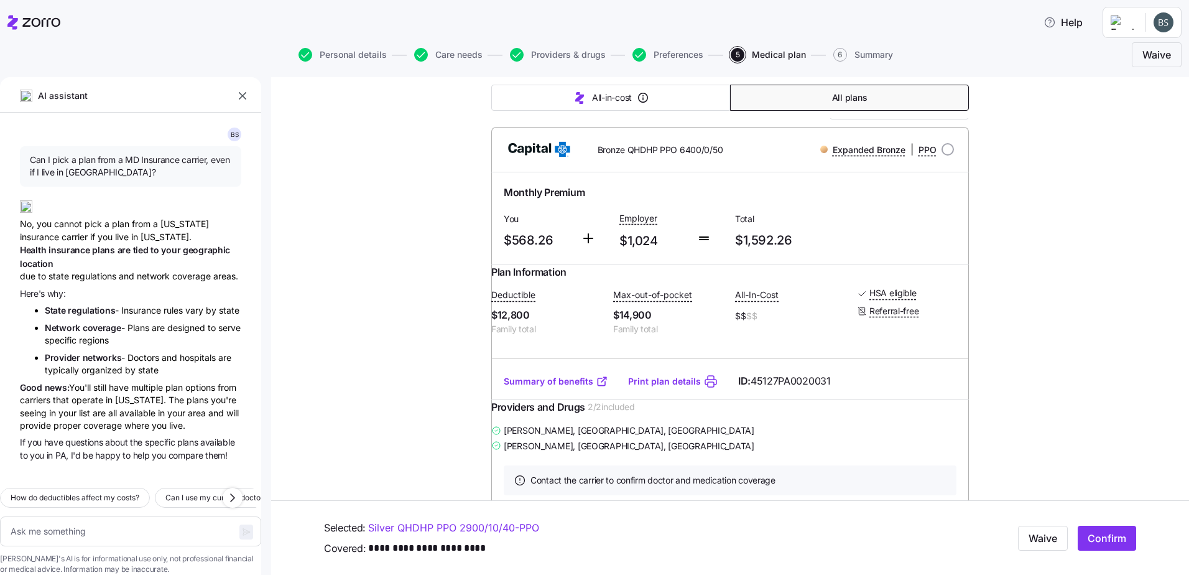
scroll to position [182, 0]
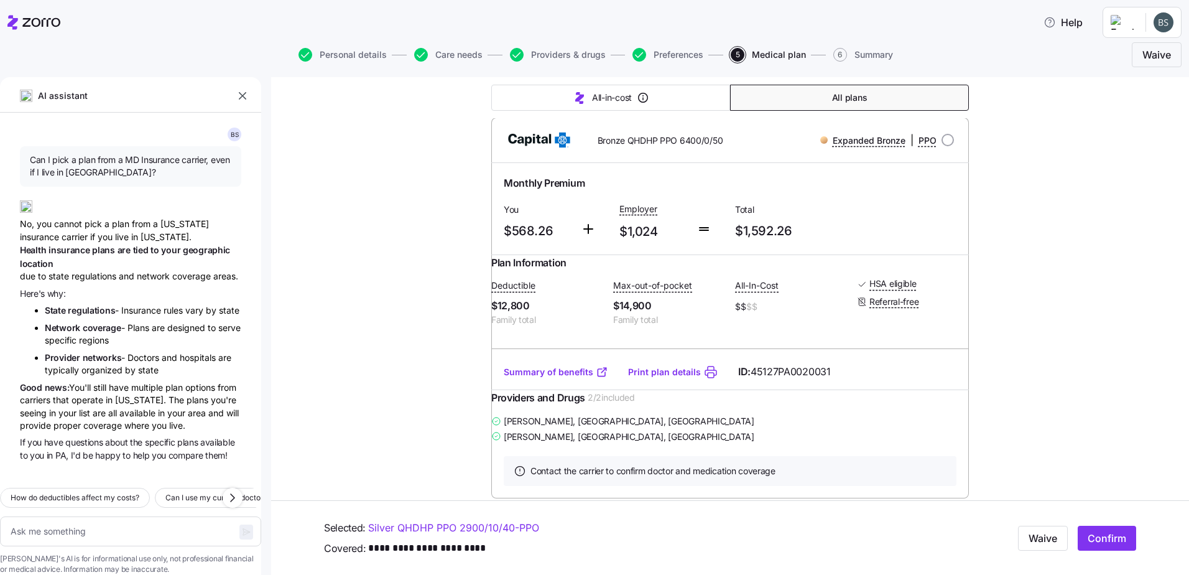
click at [650, 378] on link "Print plan details" at bounding box center [664, 372] width 73 height 12
click at [572, 378] on link "Summary of benefits" at bounding box center [556, 372] width 104 height 12
type textarea "x"
click at [243, 102] on button "button" at bounding box center [242, 95] width 17 height 17
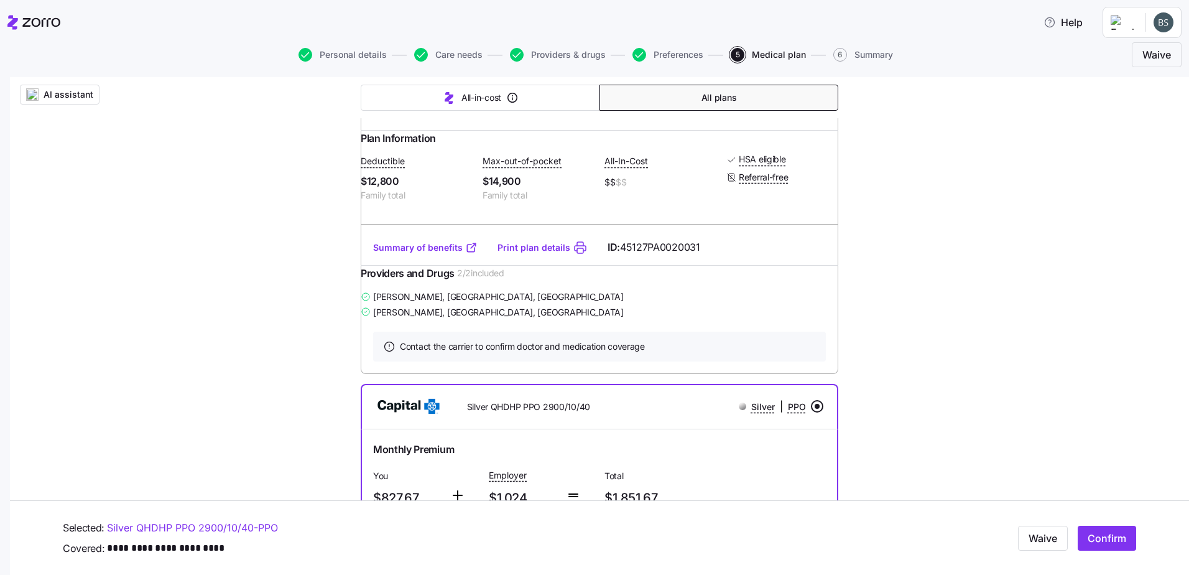
scroll to position [223, 0]
